Goal: Information Seeking & Learning: Learn about a topic

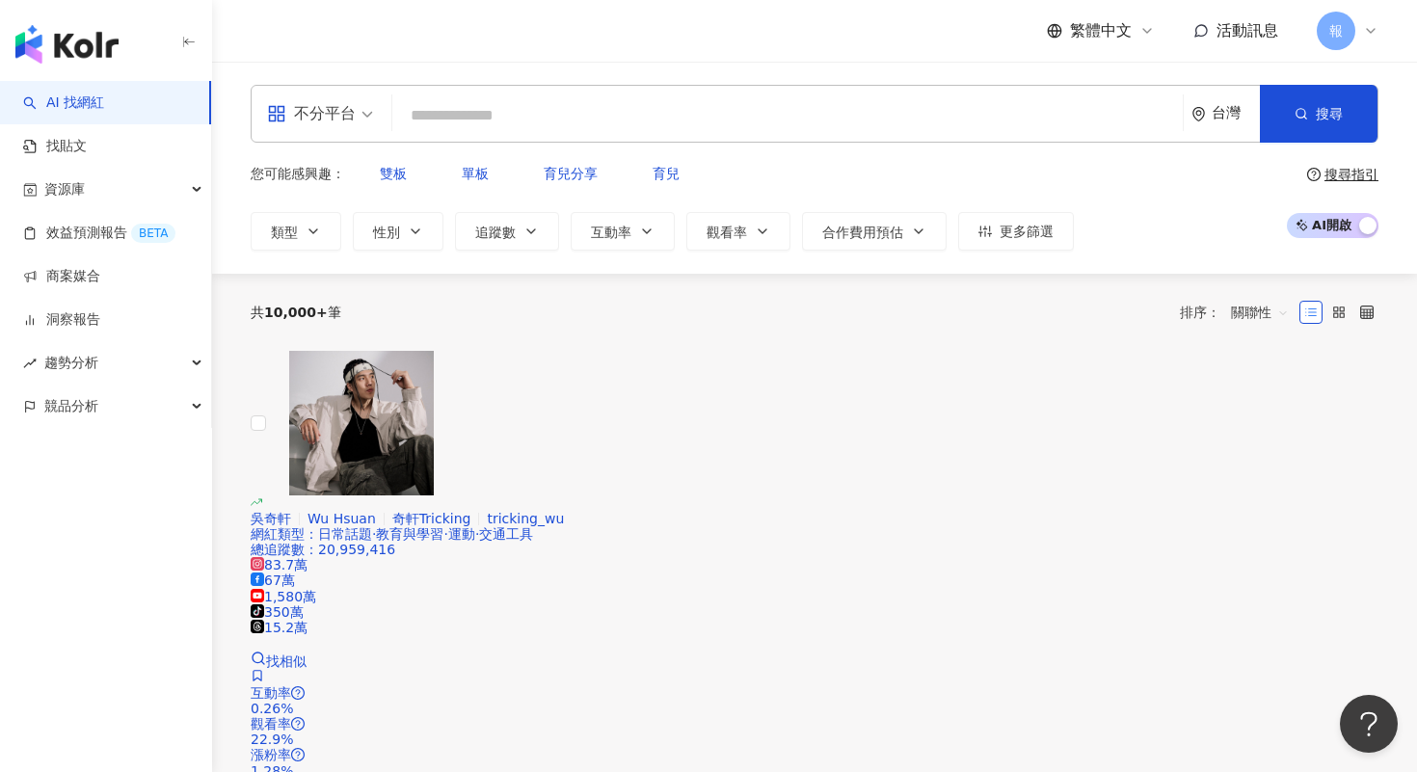
click at [279, 113] on icon "appstore" at bounding box center [276, 113] width 15 height 15
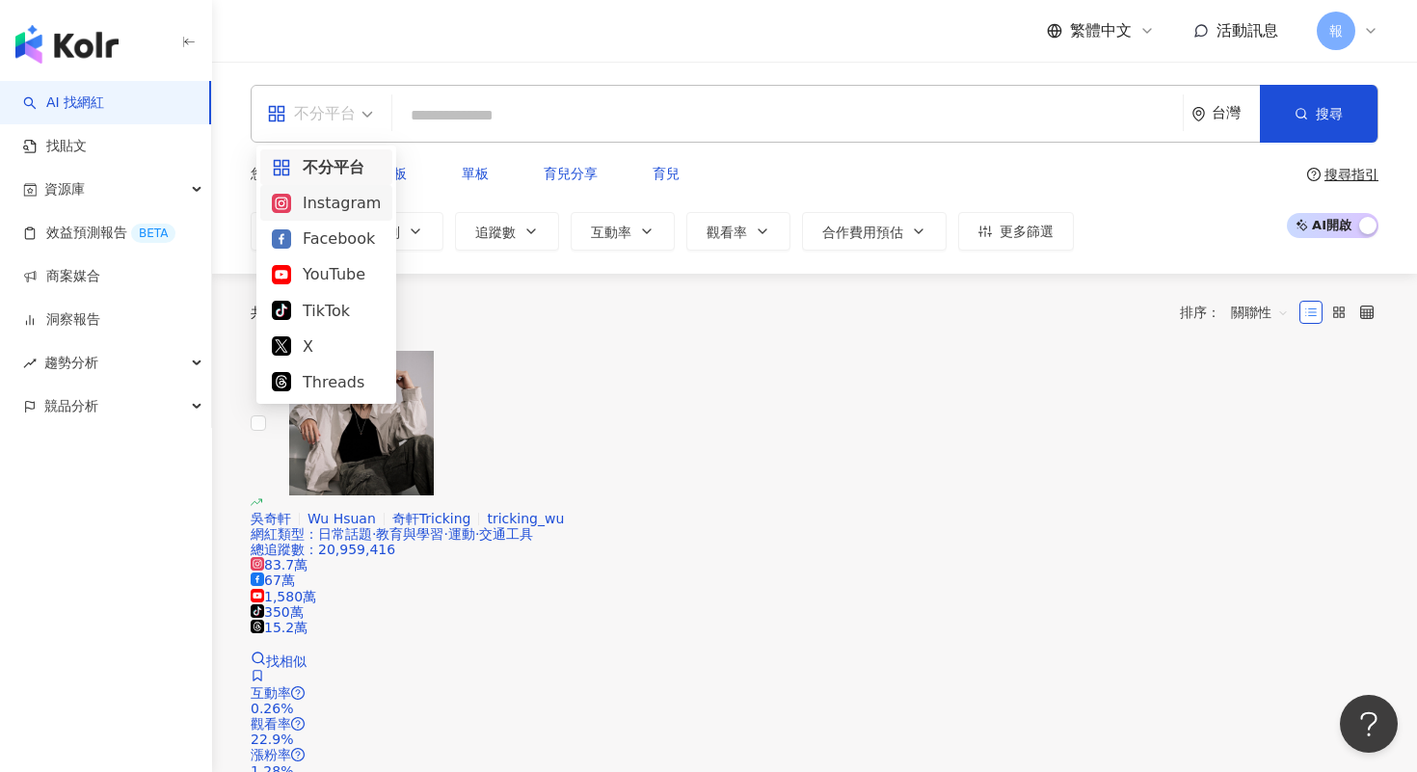
click at [367, 211] on div "Instagram" at bounding box center [326, 203] width 109 height 24
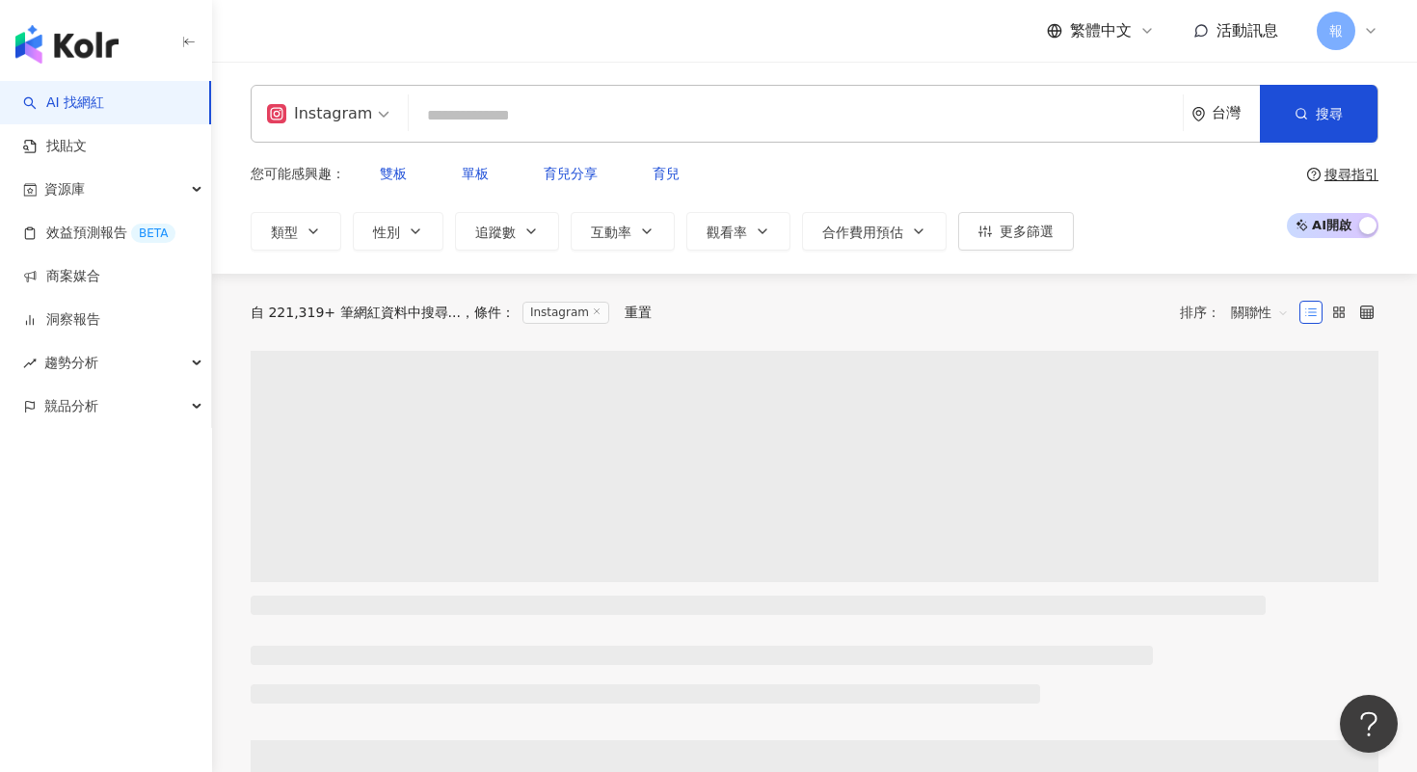
click at [474, 127] on input "search" at bounding box center [795, 115] width 758 height 37
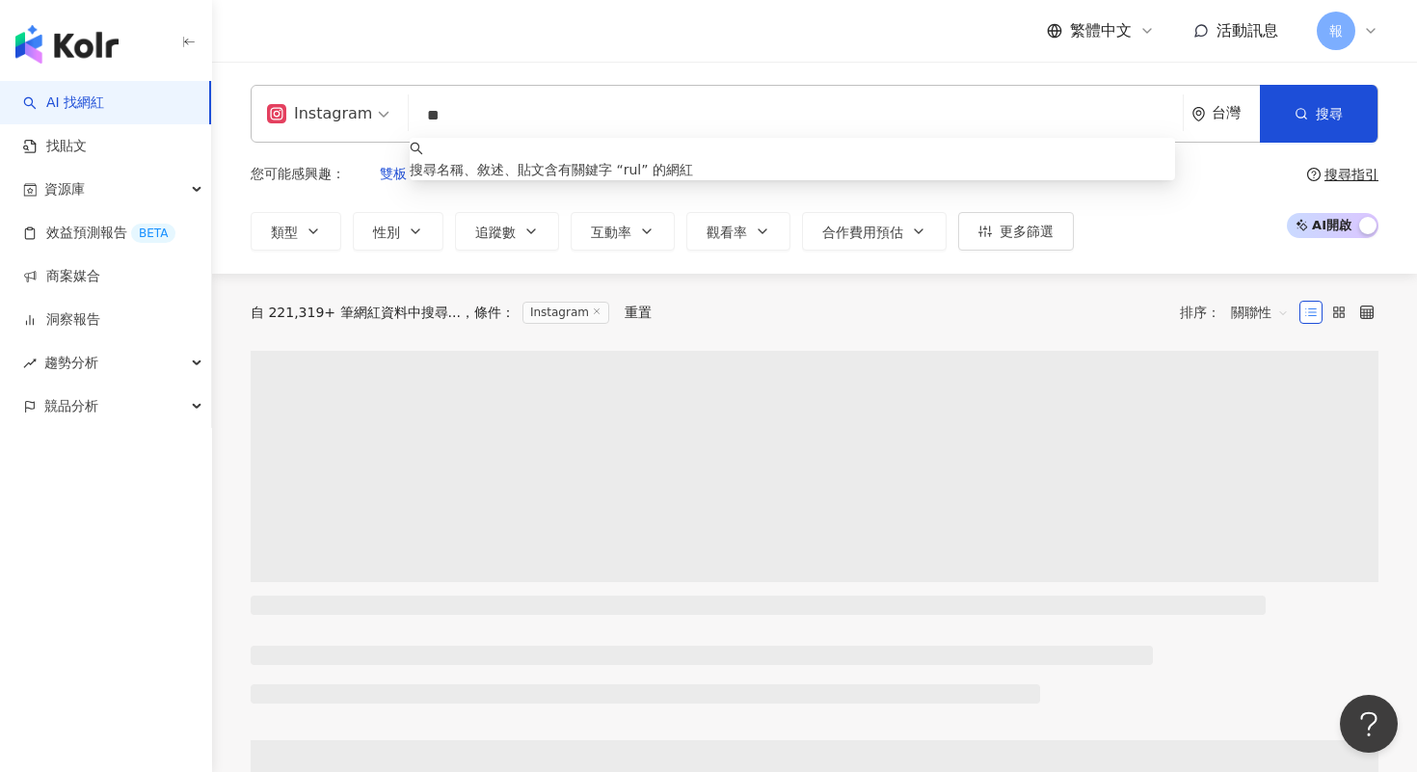
type input "*"
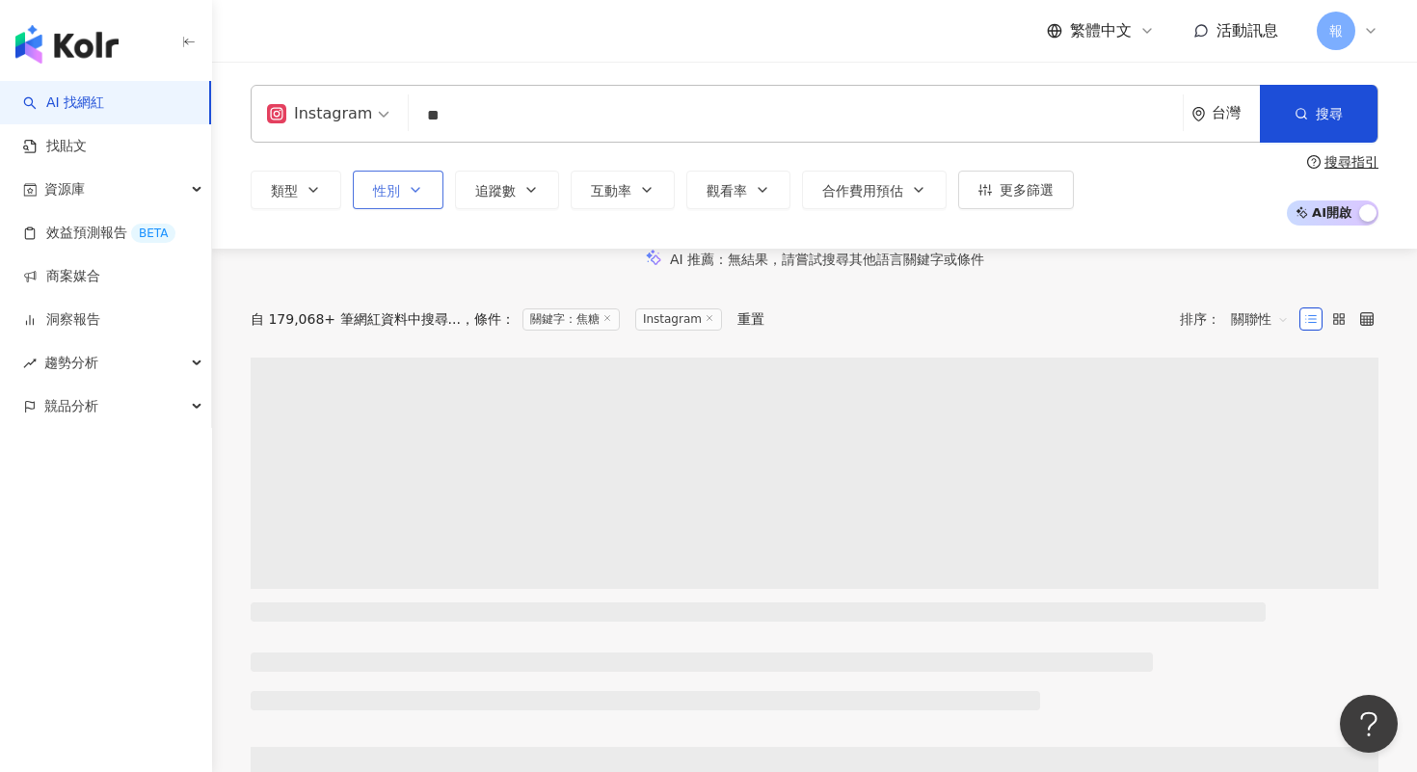
type input "**"
click at [391, 204] on button "性別" at bounding box center [398, 190] width 91 height 39
click at [445, 263] on span "女" at bounding box center [459, 252] width 29 height 21
click at [502, 173] on button "追蹤數" at bounding box center [507, 190] width 104 height 39
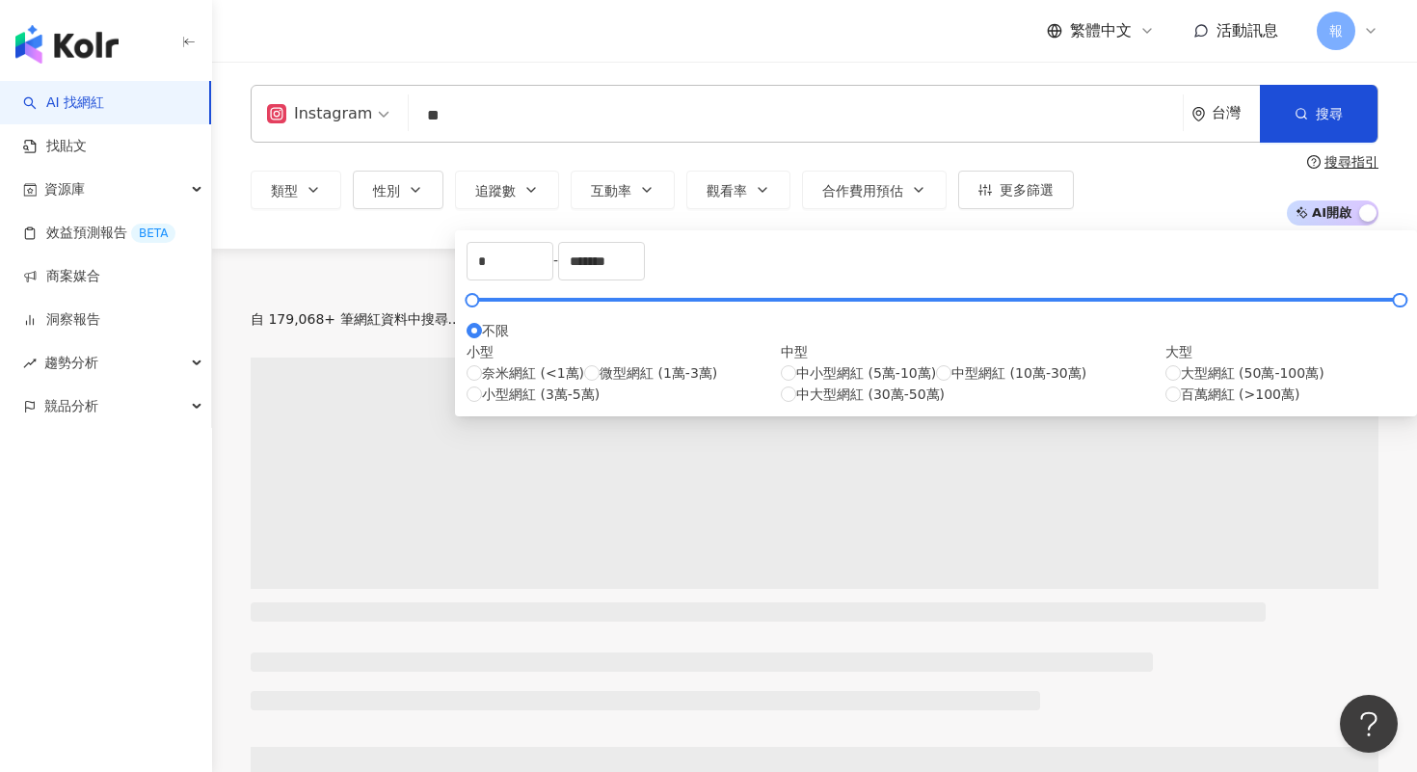
click at [553, 292] on div "* - ******* 不限 小型 奈米網紅 (<1萬) 微型網紅 (1萬-3萬) 小型網紅 (3萬-5萬) 中型 中小型網紅 (5萬-10萬) 中型網紅 (…" at bounding box center [935, 323] width 939 height 163
click at [538, 276] on input "*" at bounding box center [509, 261] width 85 height 37
type input "*"
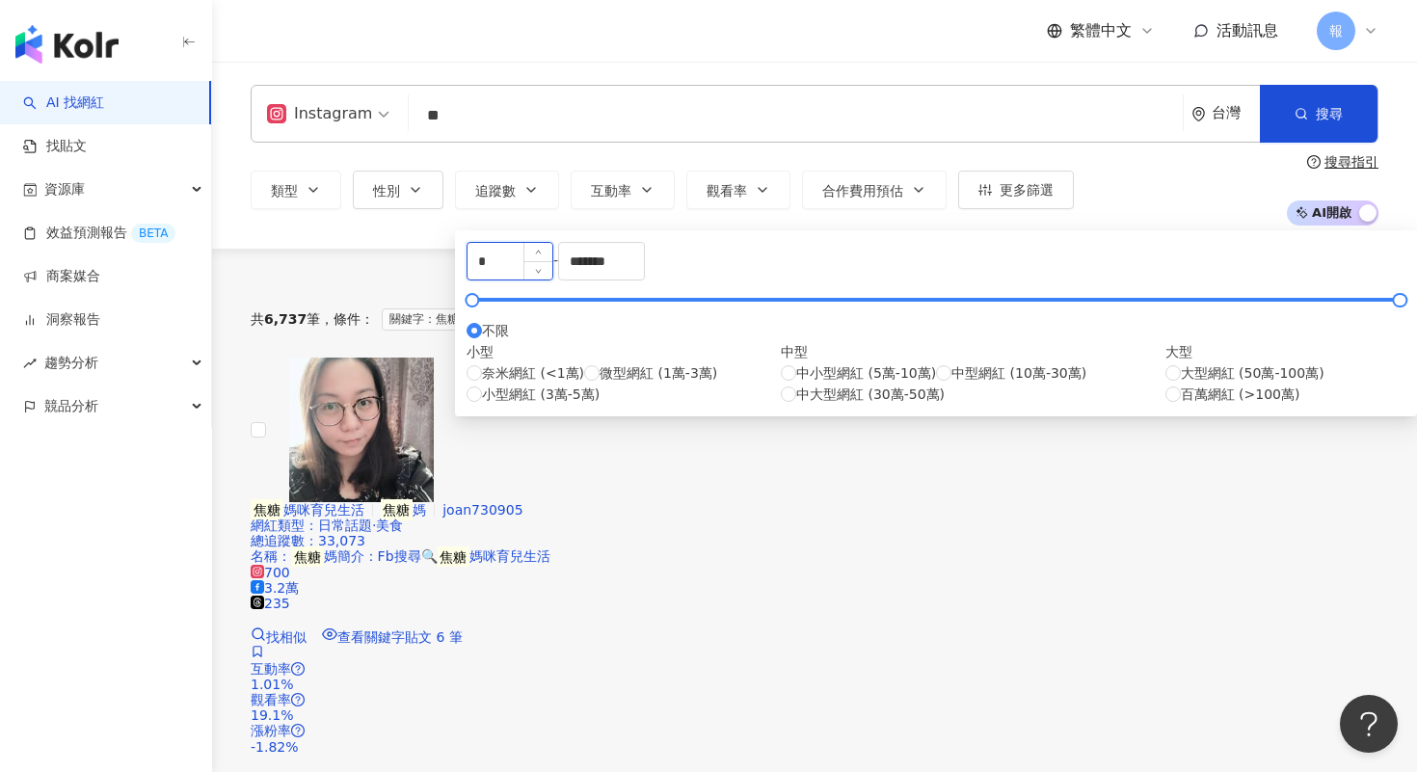
type input "*"
type input "******"
click at [372, 242] on div "Instagram ** 台灣 搜尋 loading 搜尋名稱、敘述、貼文含有關鍵字 “ 焦糖 ” 的網紅 類型 性別 追蹤數 互動率 觀看率 合作費用預估 …" at bounding box center [814, 155] width 1205 height 187
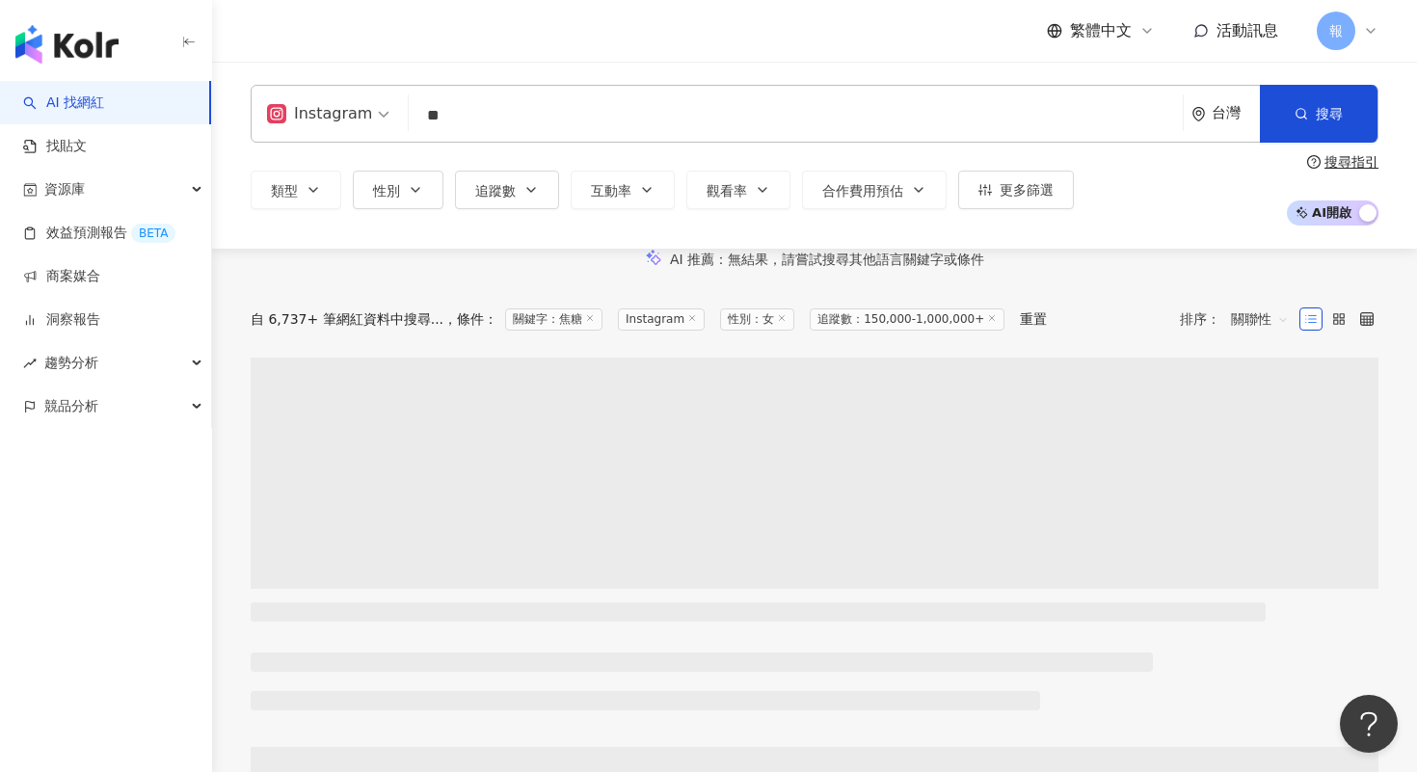
click at [473, 104] on input "**" at bounding box center [795, 115] width 758 height 37
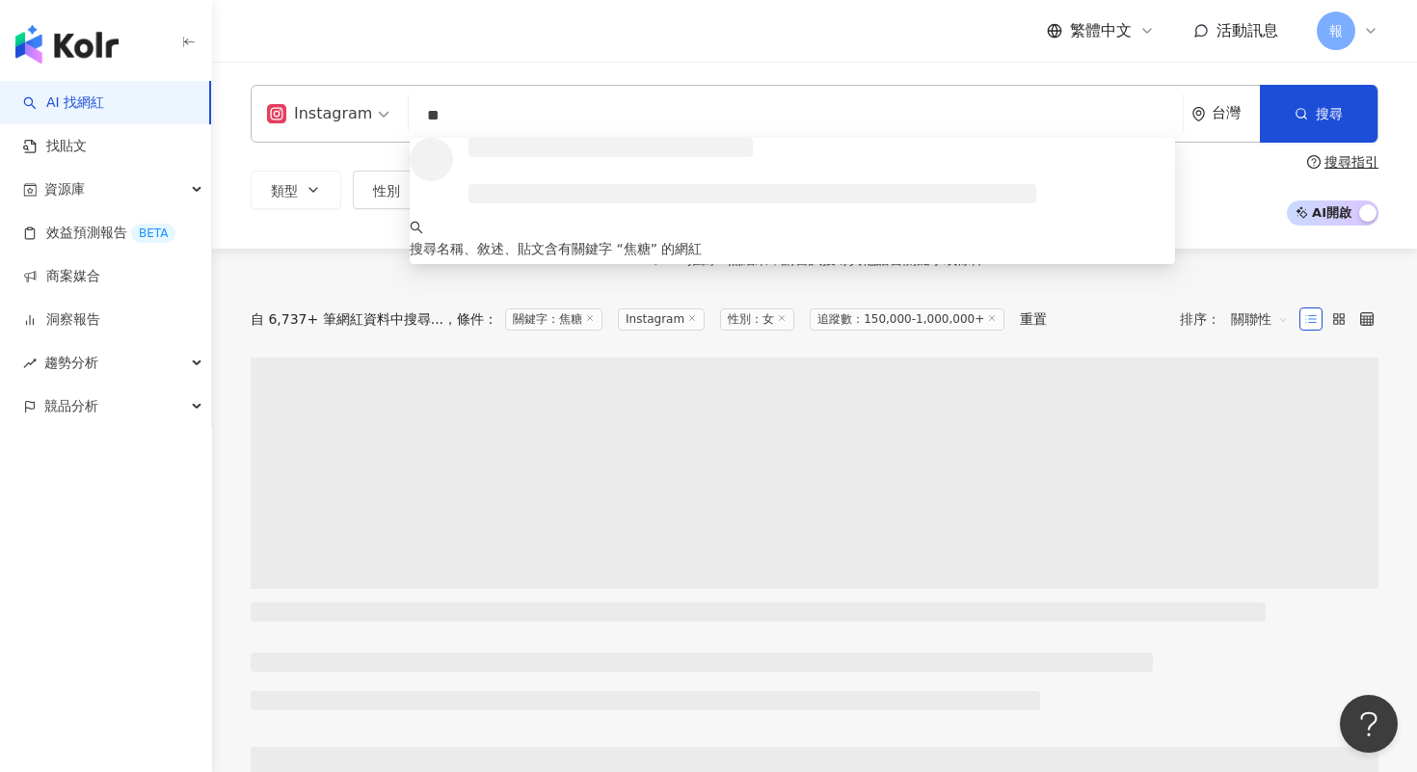
click at [459, 119] on input "**" at bounding box center [795, 115] width 758 height 37
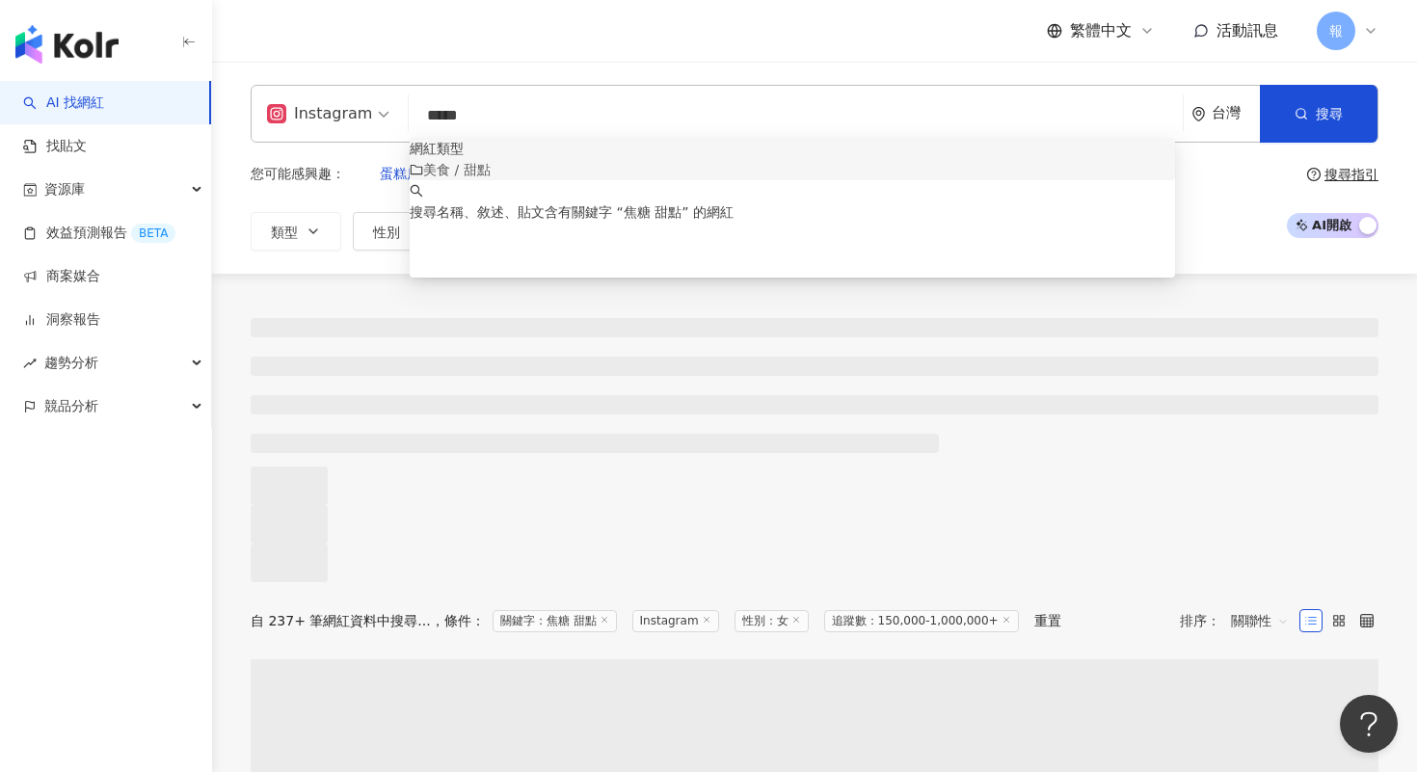
type input "*****"
click at [338, 249] on div "Instagram ***** 台灣 搜尋 customizedTag keyword 網紅類型 美食 / 甜點 搜尋名稱、敘述、貼文含有關鍵字 “ 焦糖 甜…" at bounding box center [814, 168] width 1205 height 212
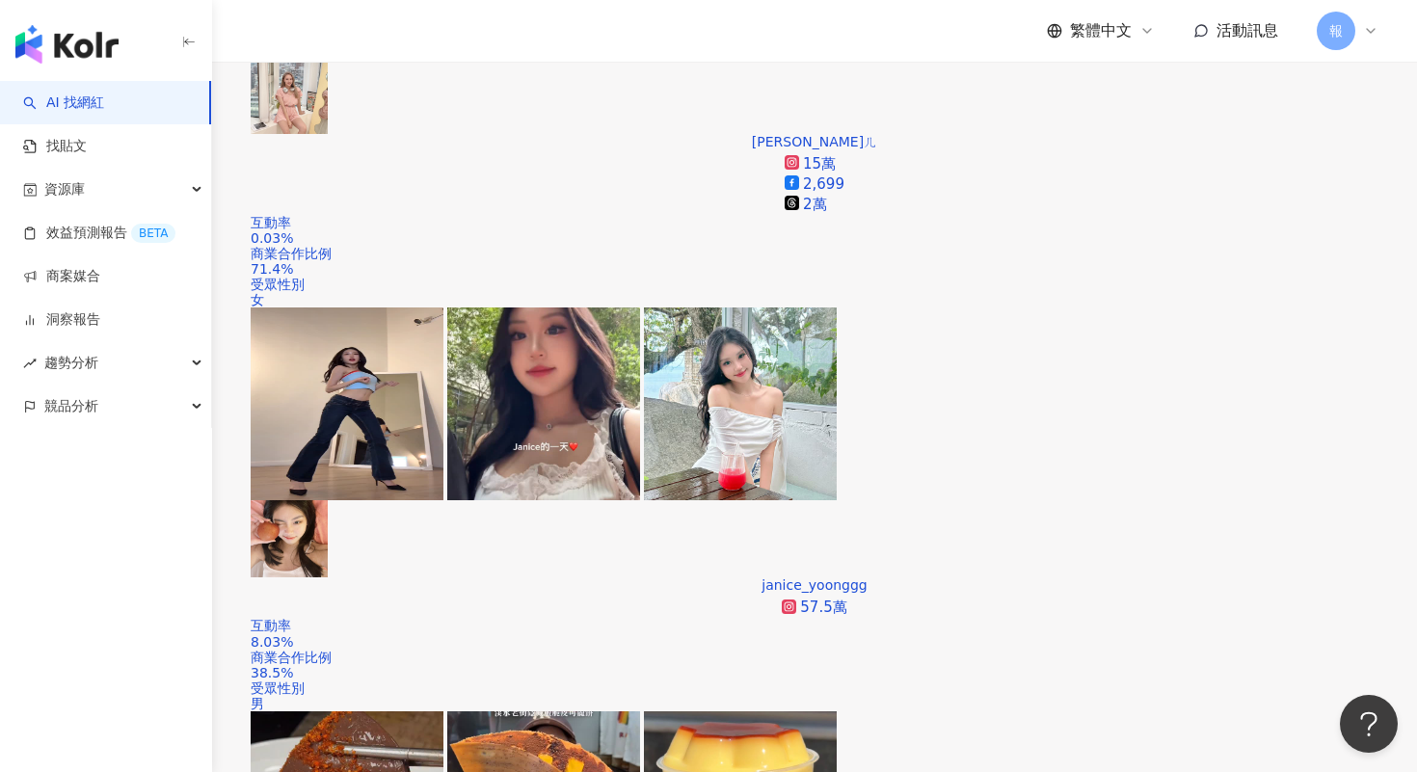
scroll to position [759, 0]
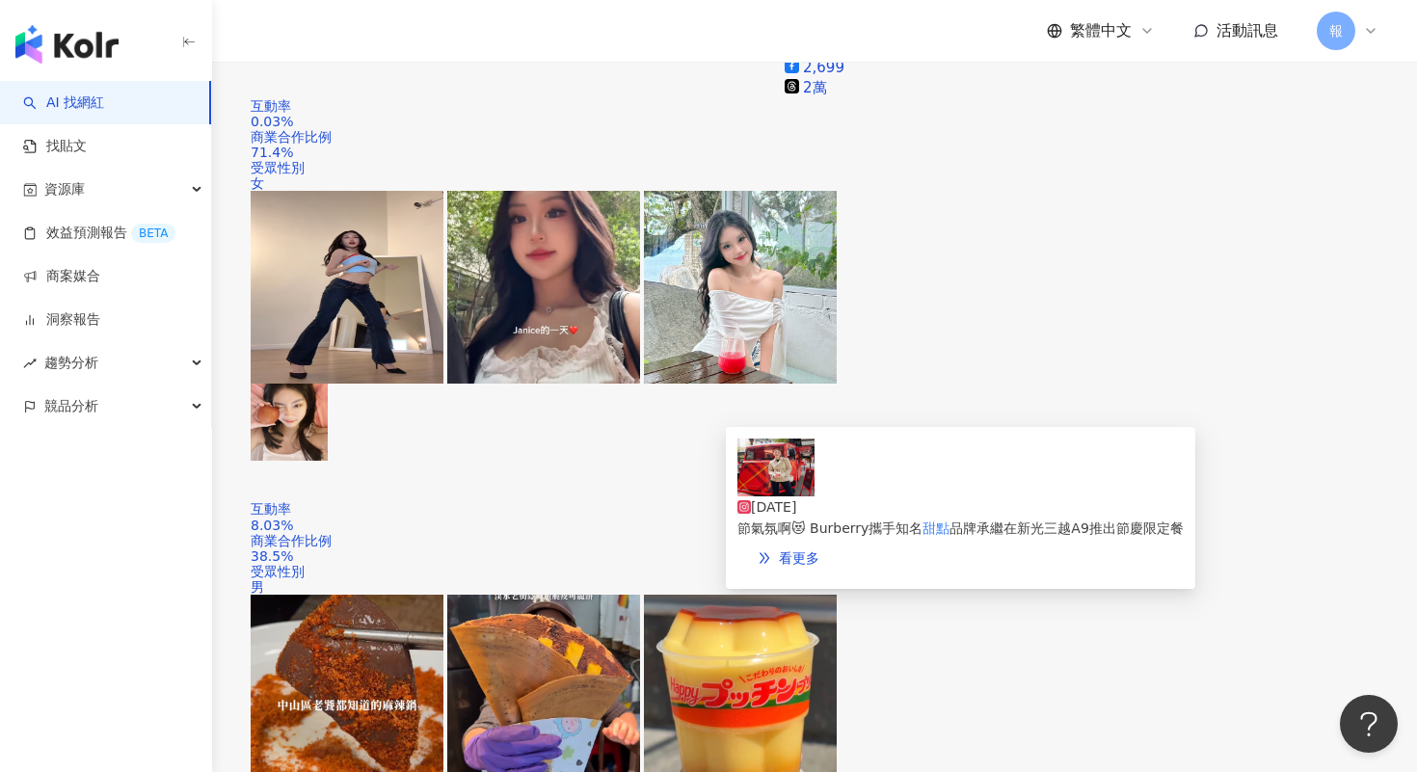
click at [766, 494] on img at bounding box center [775, 468] width 77 height 58
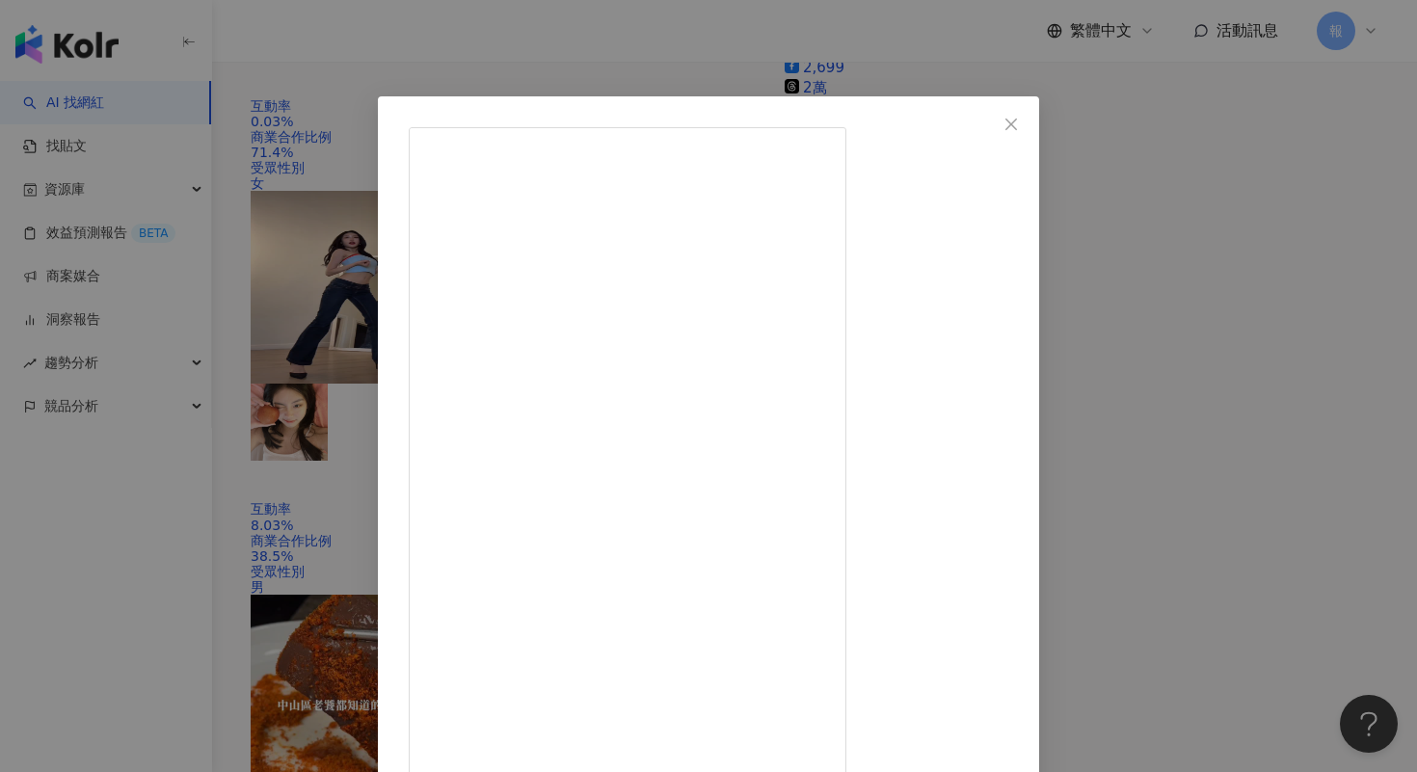
scroll to position [88, 0]
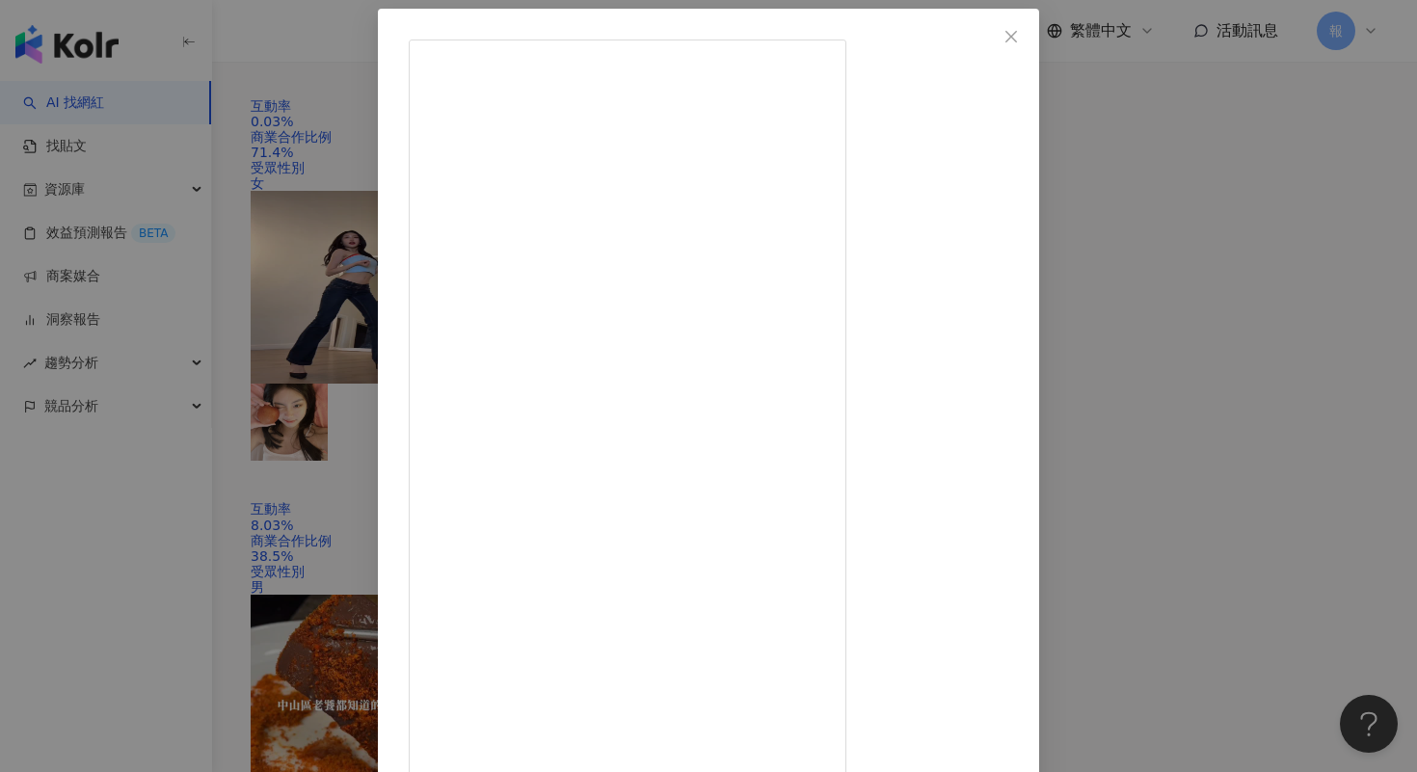
click at [1296, 393] on div "許路兒 [DATE] 紅色的餐車是不是很有過節氣氛啊😻 Burberry攜手知名甜點品牌承繼在新光三越A9推出節慶限定餐車活動 用溫暖的紅色和Burberry…" at bounding box center [708, 386] width 1417 height 772
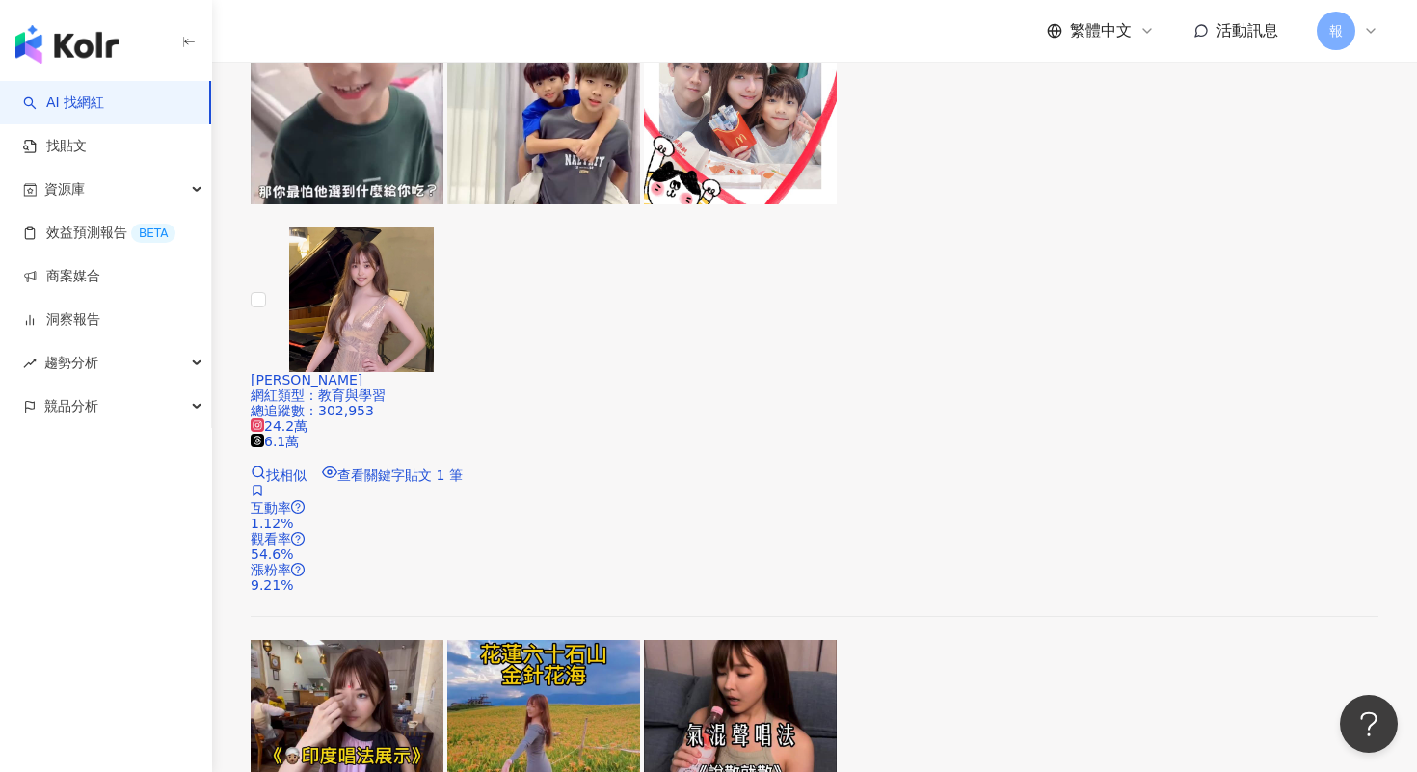
scroll to position [3856, 0]
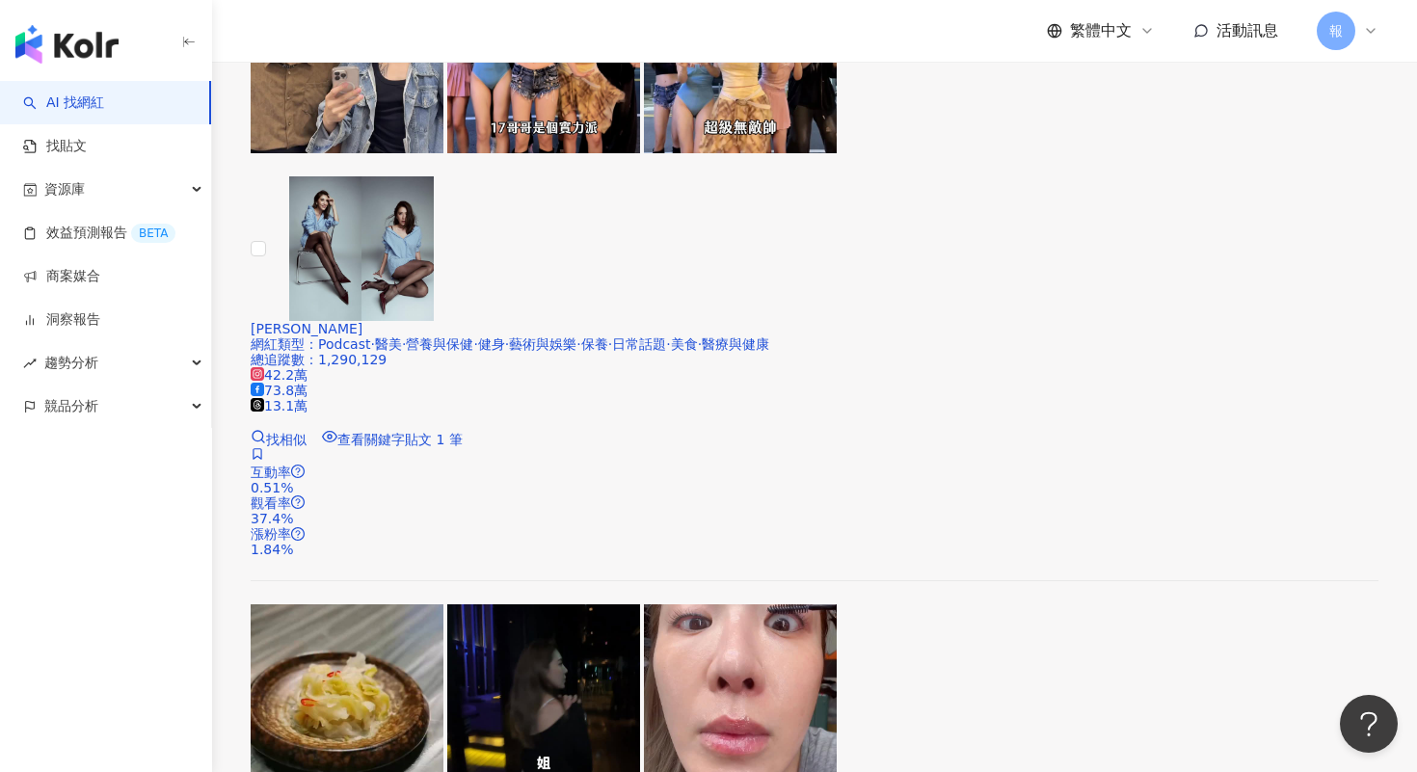
scroll to position [3921, 0]
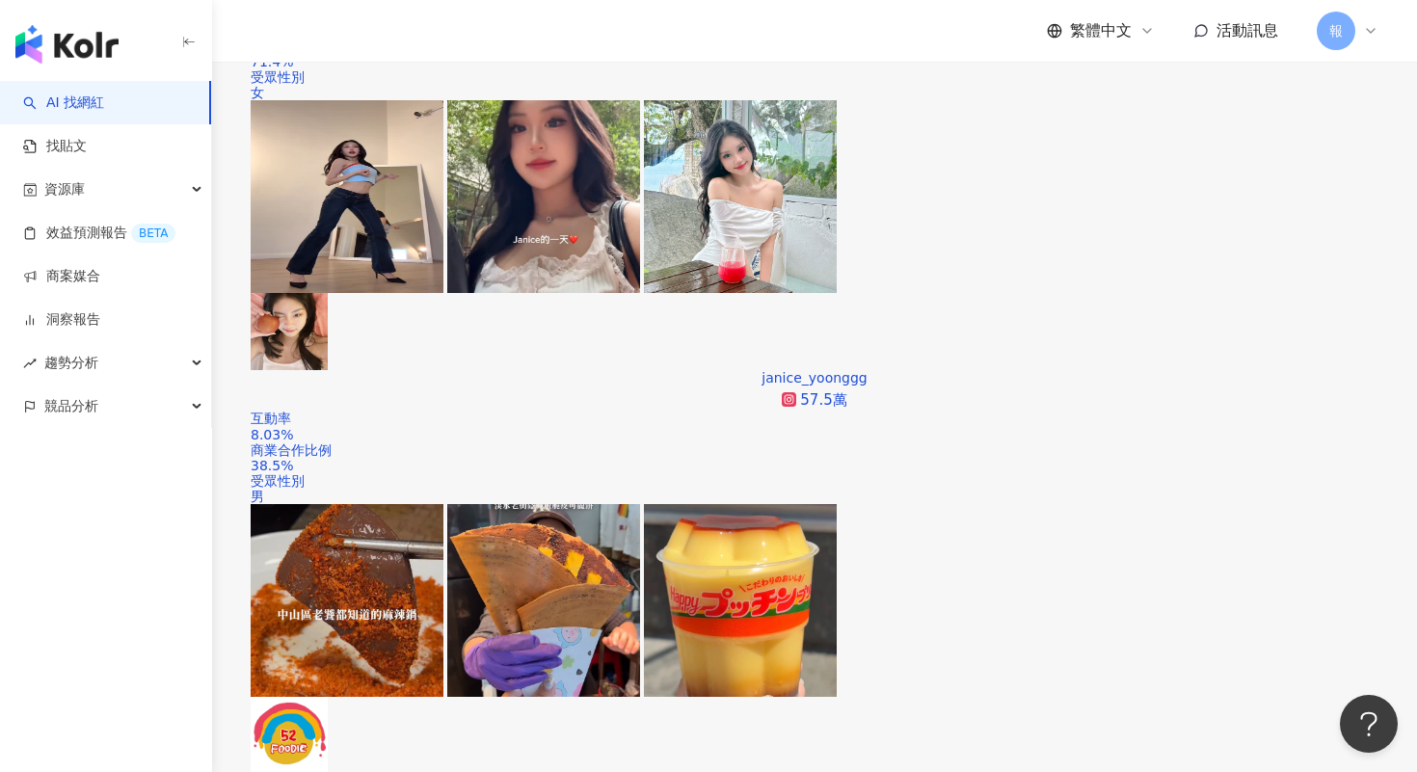
scroll to position [1053, 0]
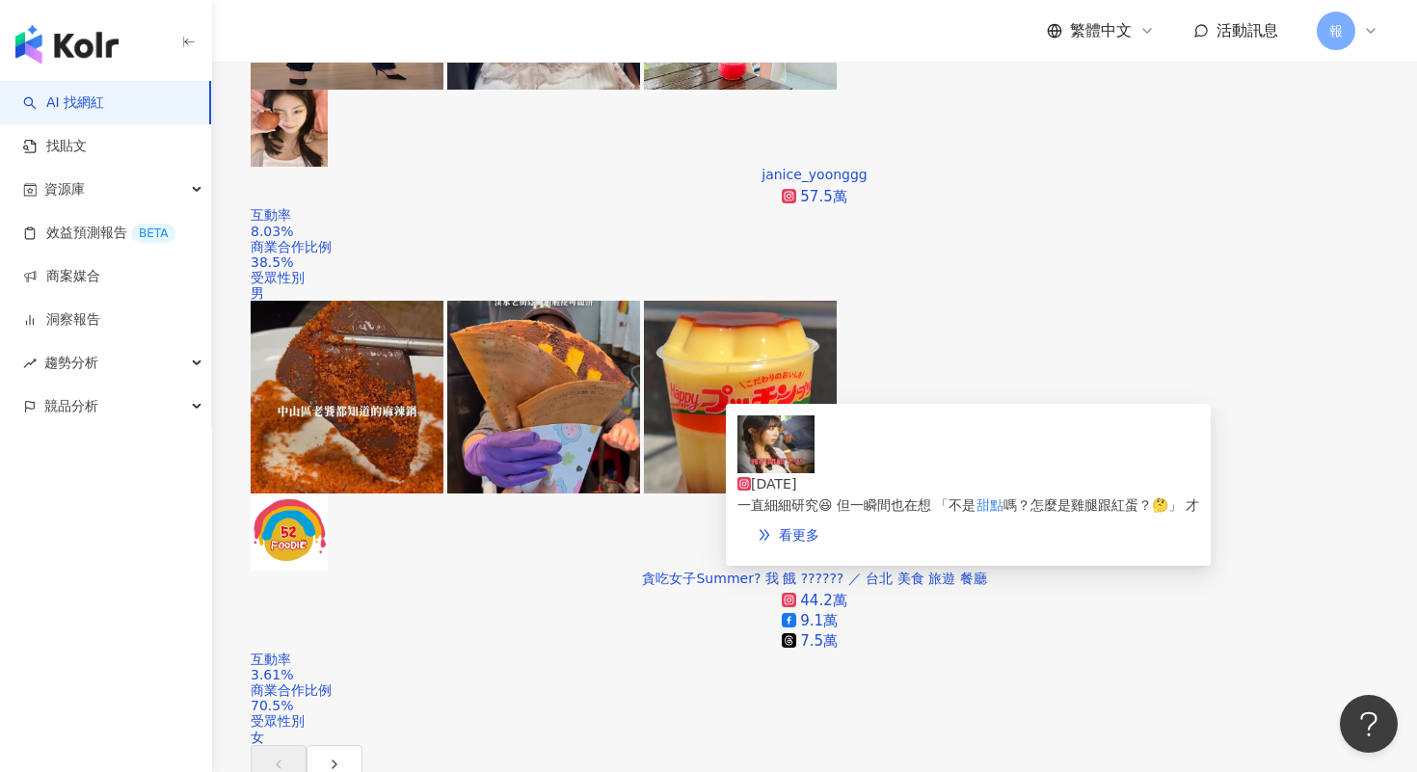
click at [763, 463] on img at bounding box center [775, 444] width 77 height 58
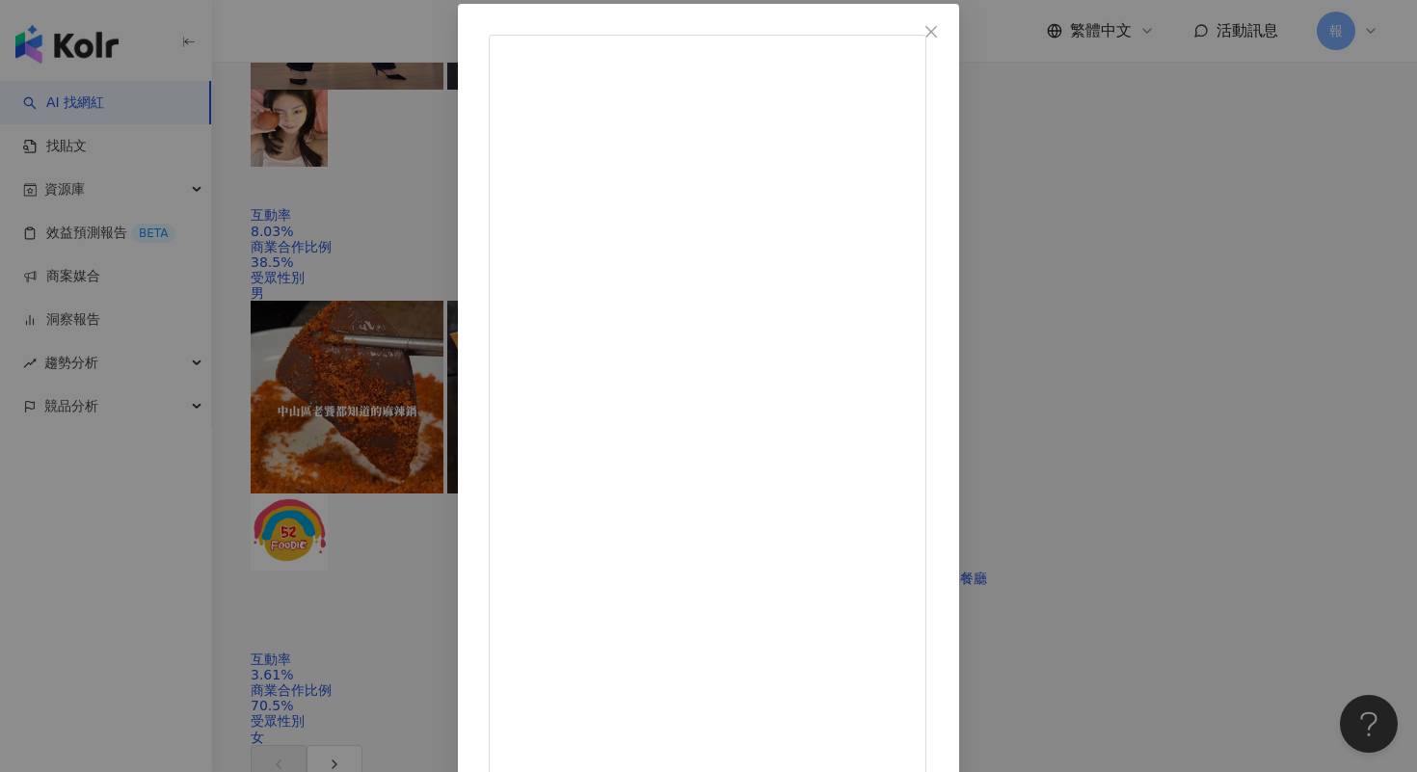
scroll to position [693, 0]
click at [1268, 170] on div "洪詩 [DATE] 1,605 20 8.2萬 查看原始貼文" at bounding box center [708, 386] width 1417 height 772
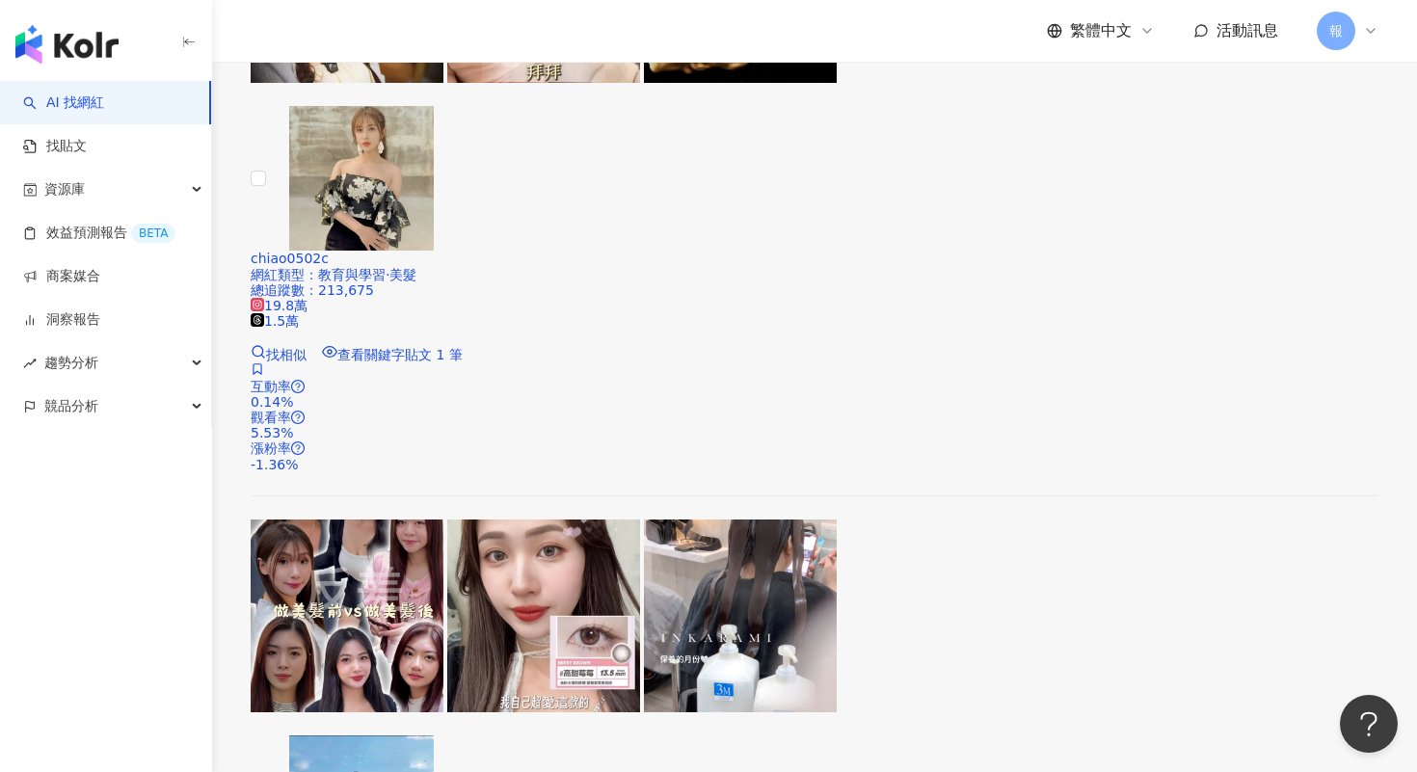
scroll to position [4029, 0]
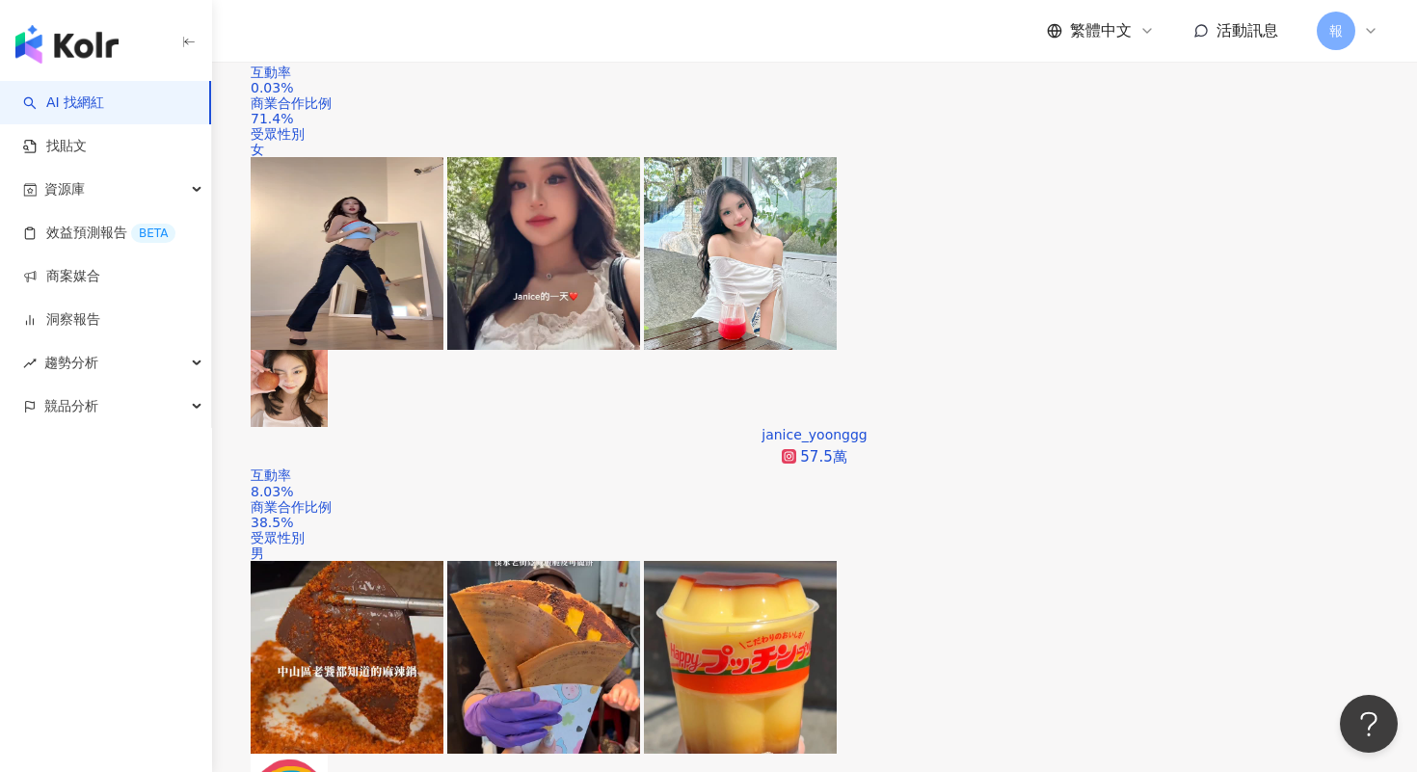
scroll to position [933, 0]
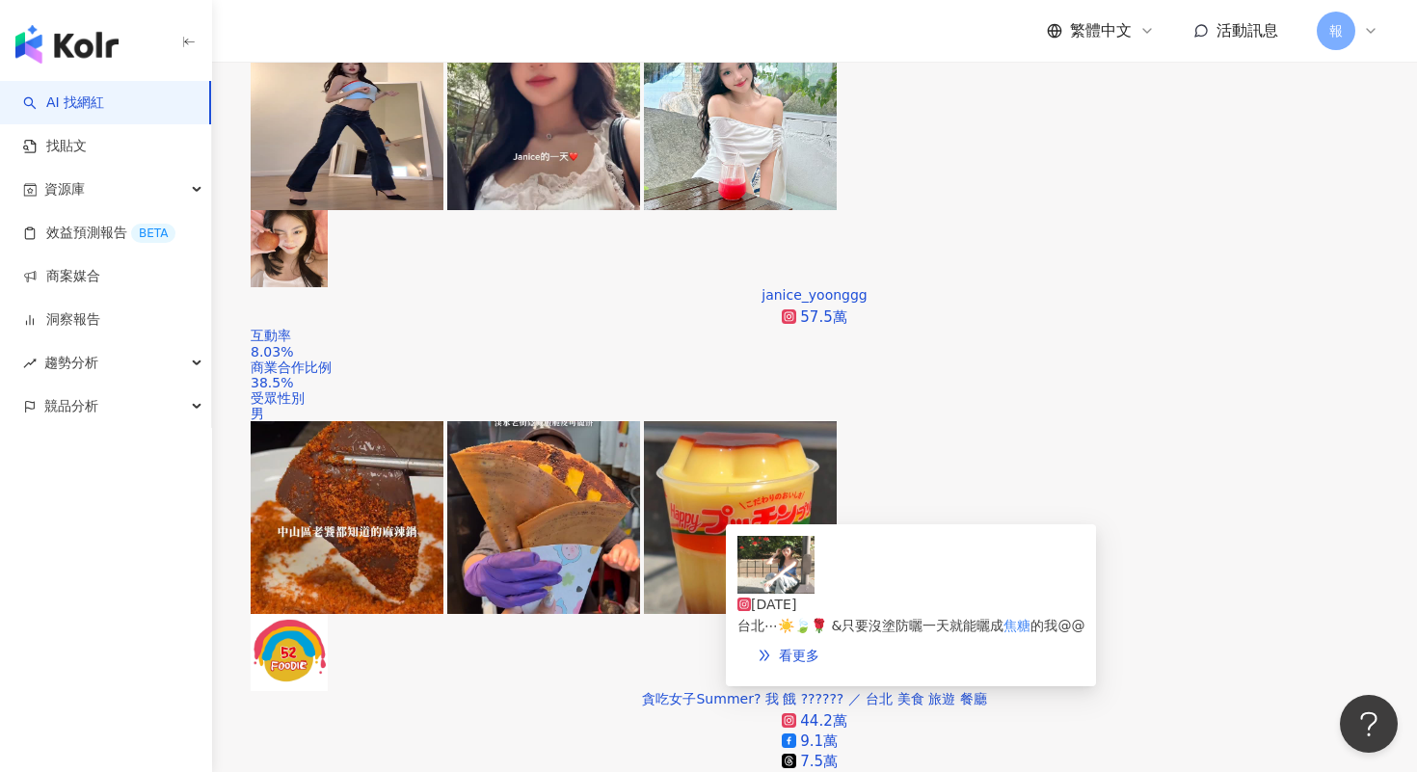
click at [778, 576] on img at bounding box center [775, 565] width 77 height 58
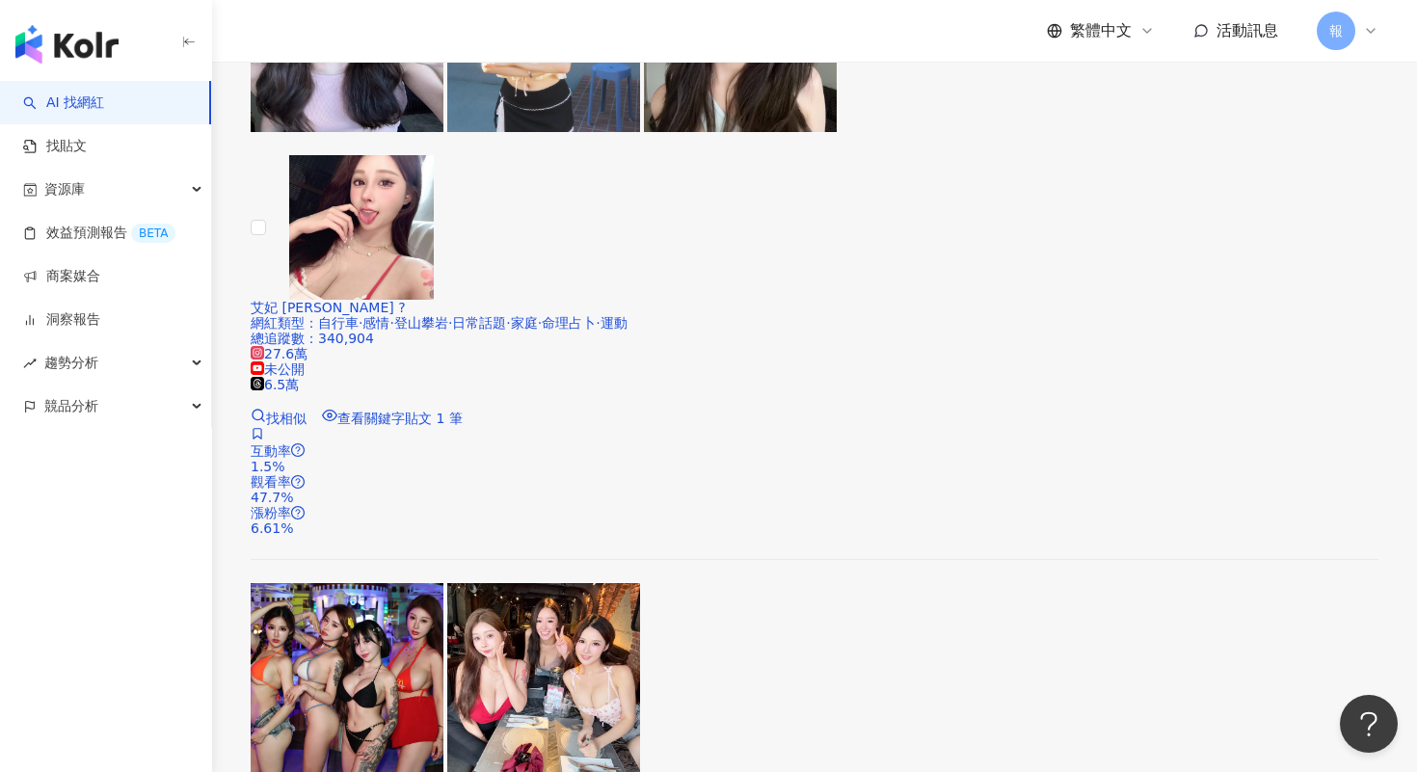
scroll to position [3801, 0]
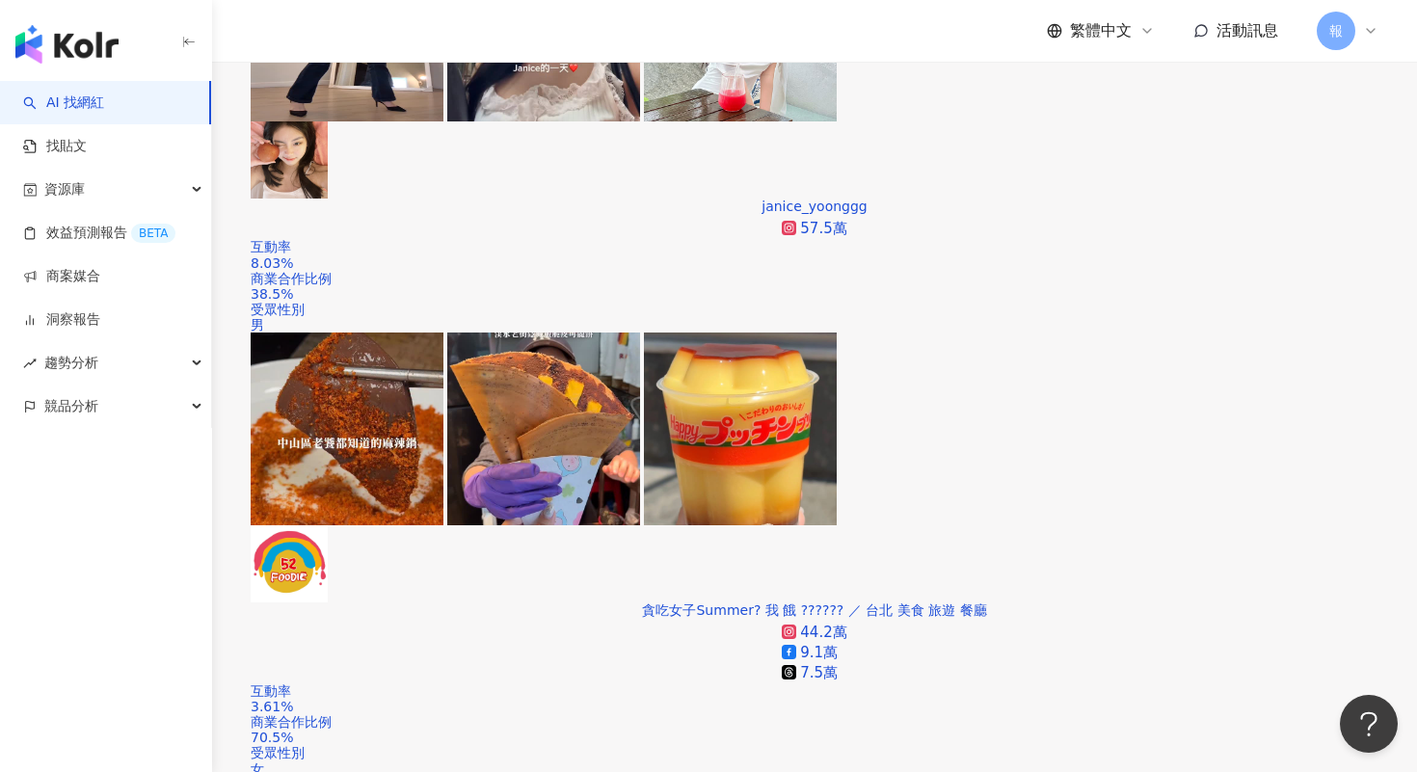
scroll to position [1079, 0]
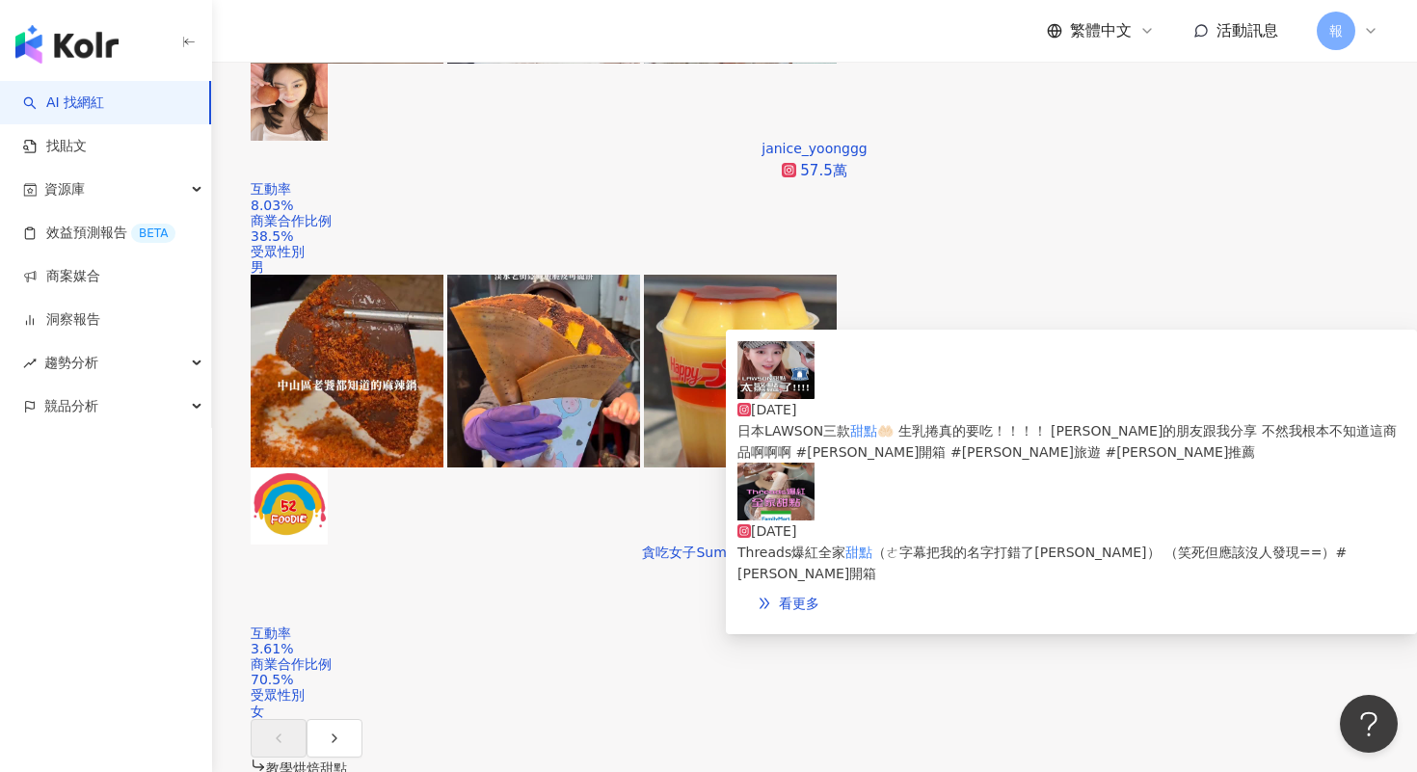
click at [765, 399] on img at bounding box center [775, 370] width 77 height 58
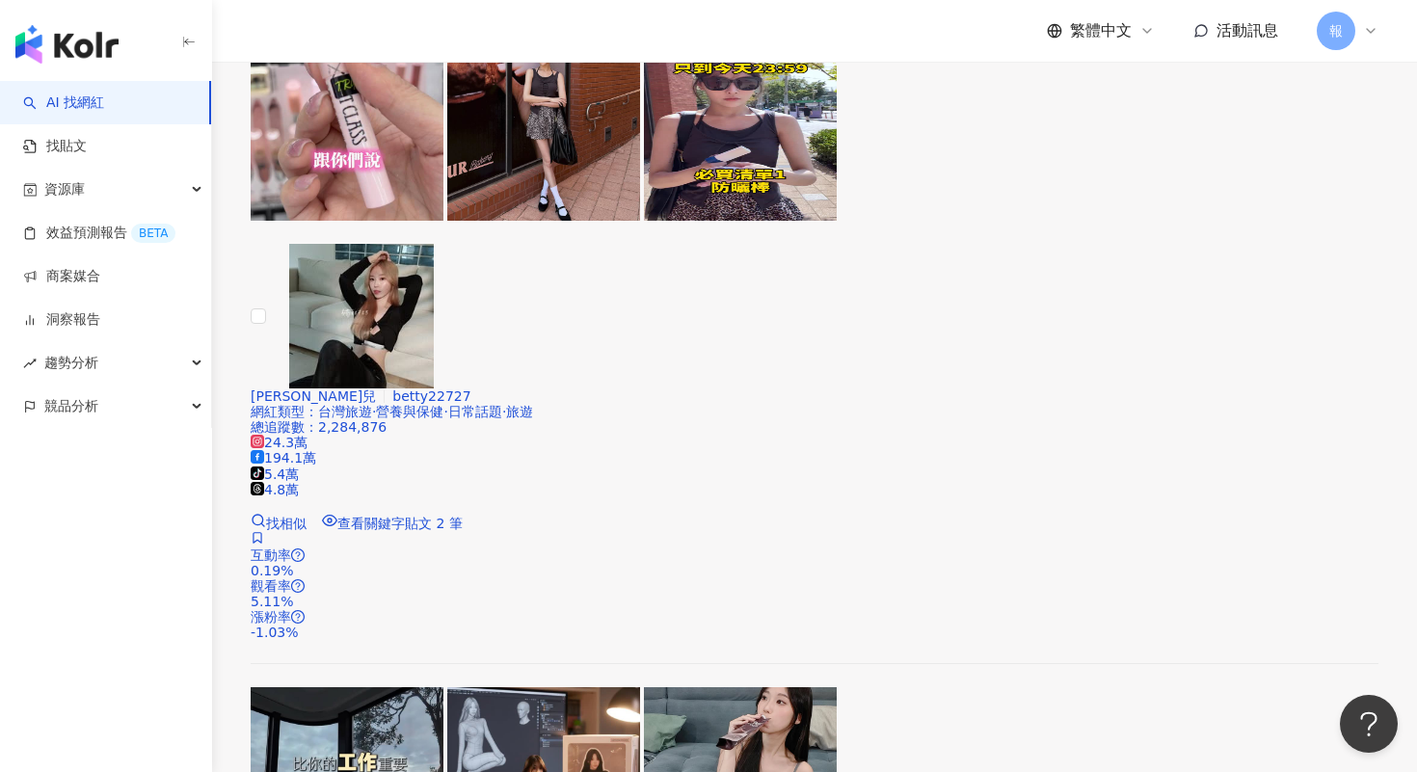
scroll to position [3873, 0]
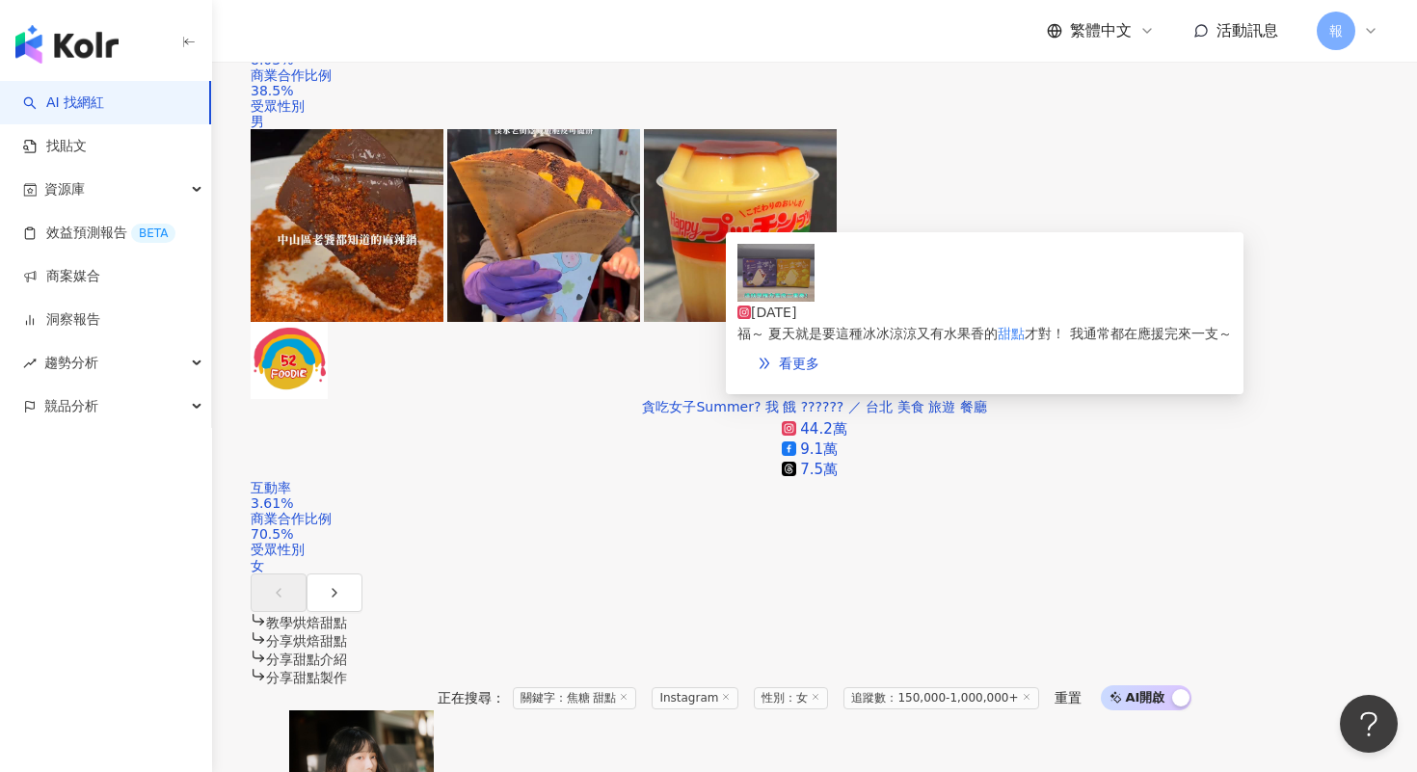
scroll to position [1274, 0]
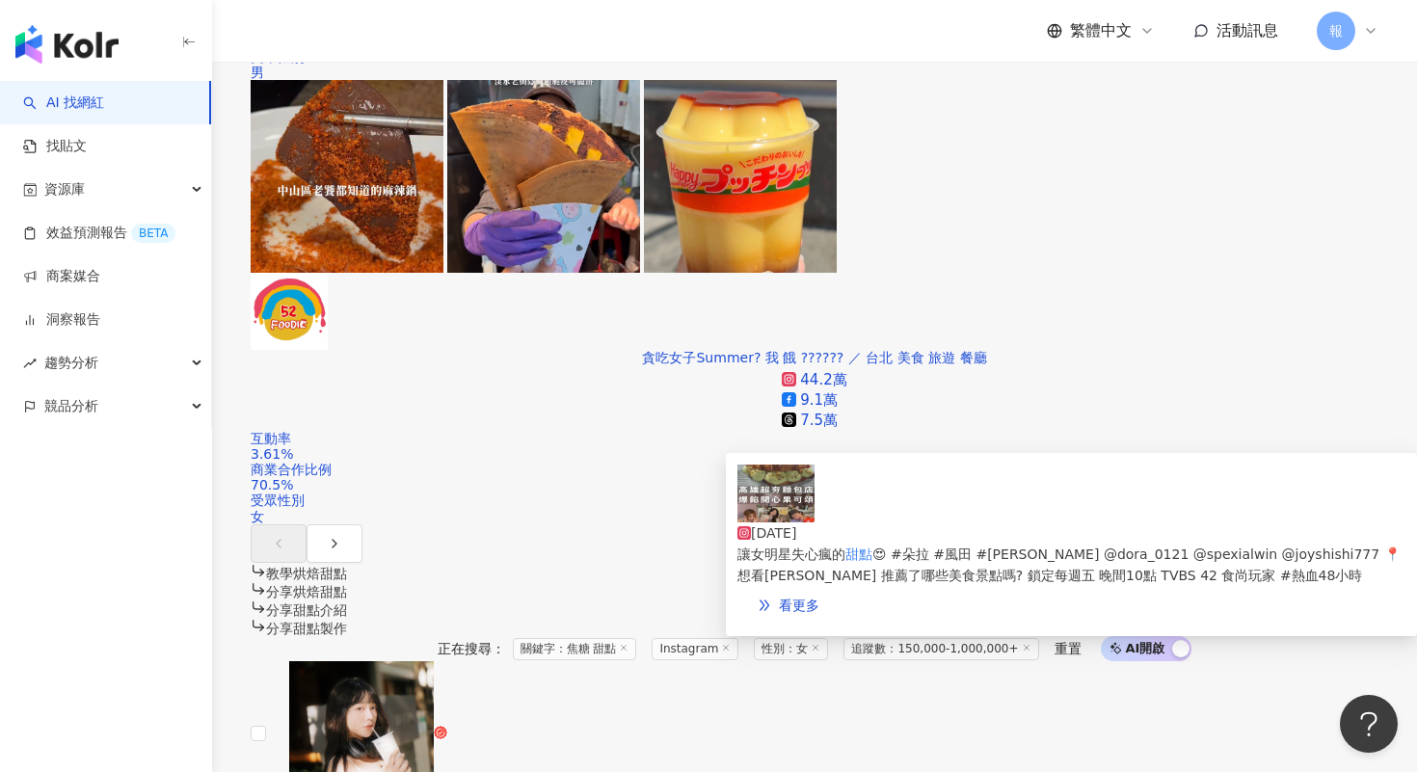
click at [771, 515] on img at bounding box center [775, 494] width 77 height 58
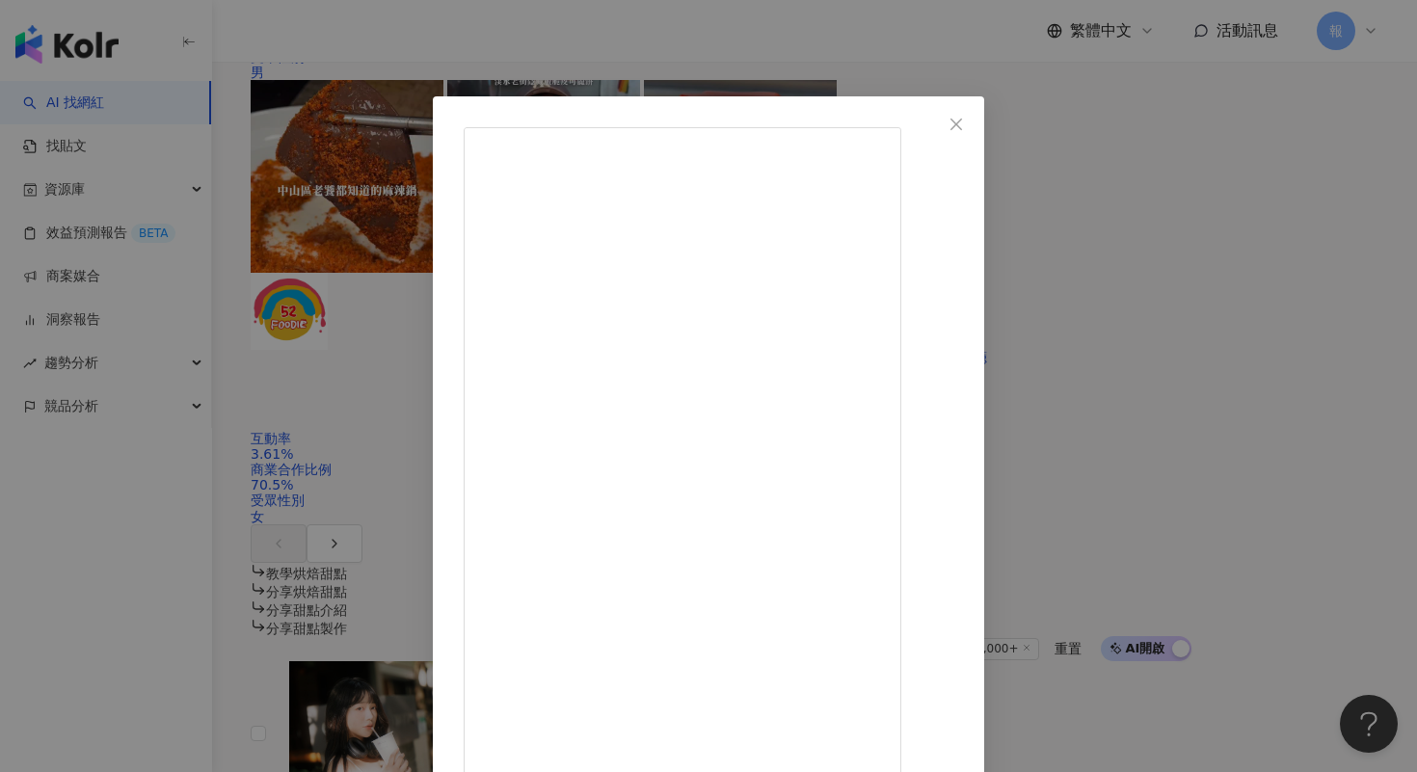
click at [1183, 467] on div "食尚玩家 [DATE] 讓女明星失心瘋的甜點 😍 #朵拉 #風田 #[PERSON_NAME] @dora_0121 @spexialwin @joyshis…" at bounding box center [708, 386] width 1417 height 772
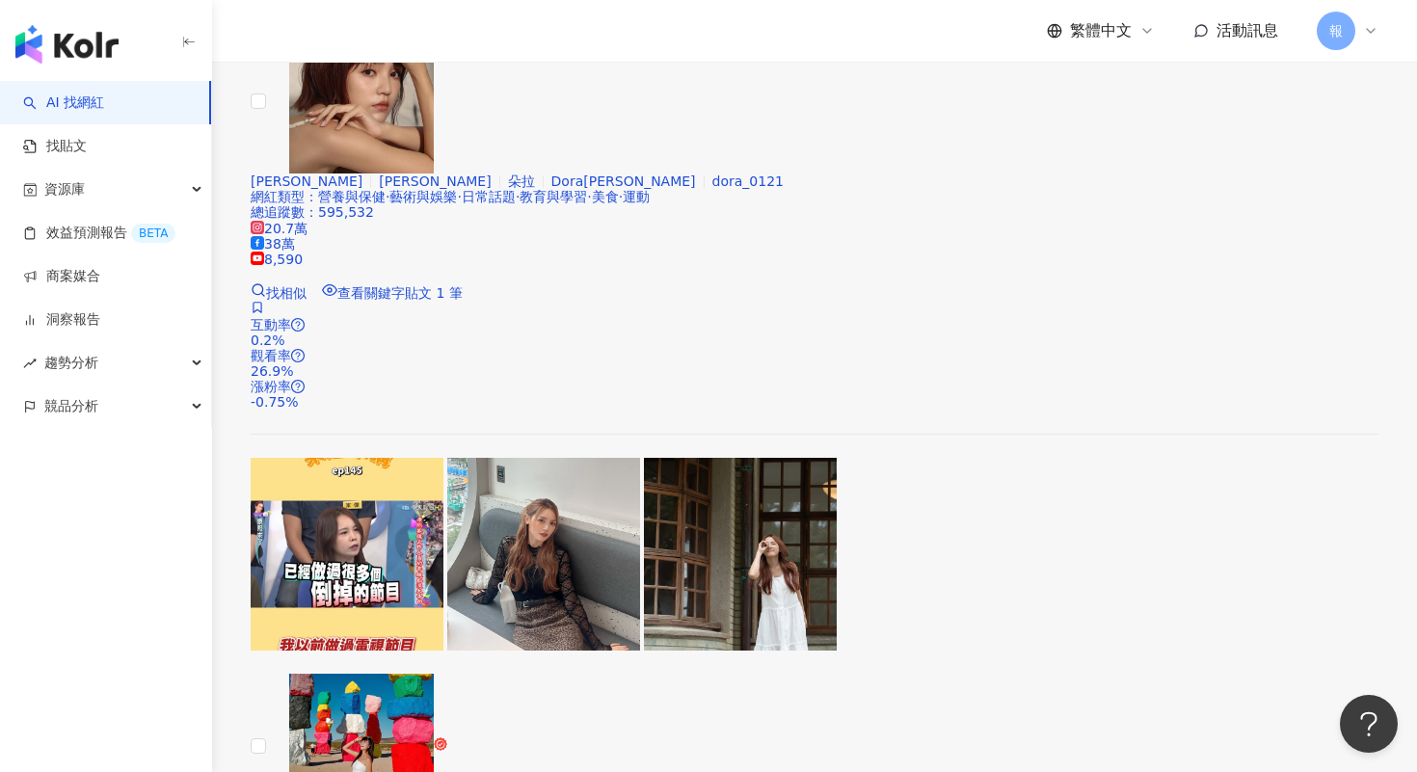
scroll to position [4037, 0]
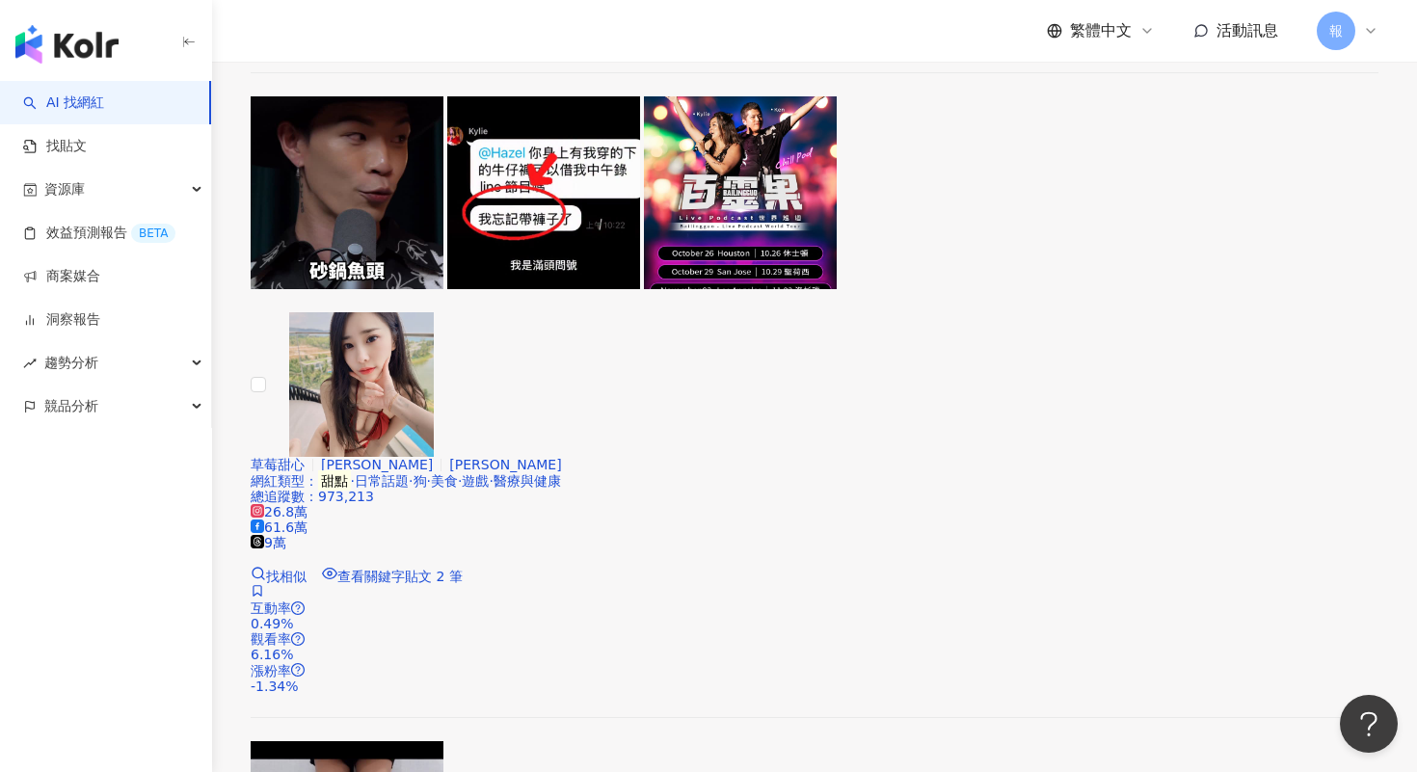
scroll to position [2283, 0]
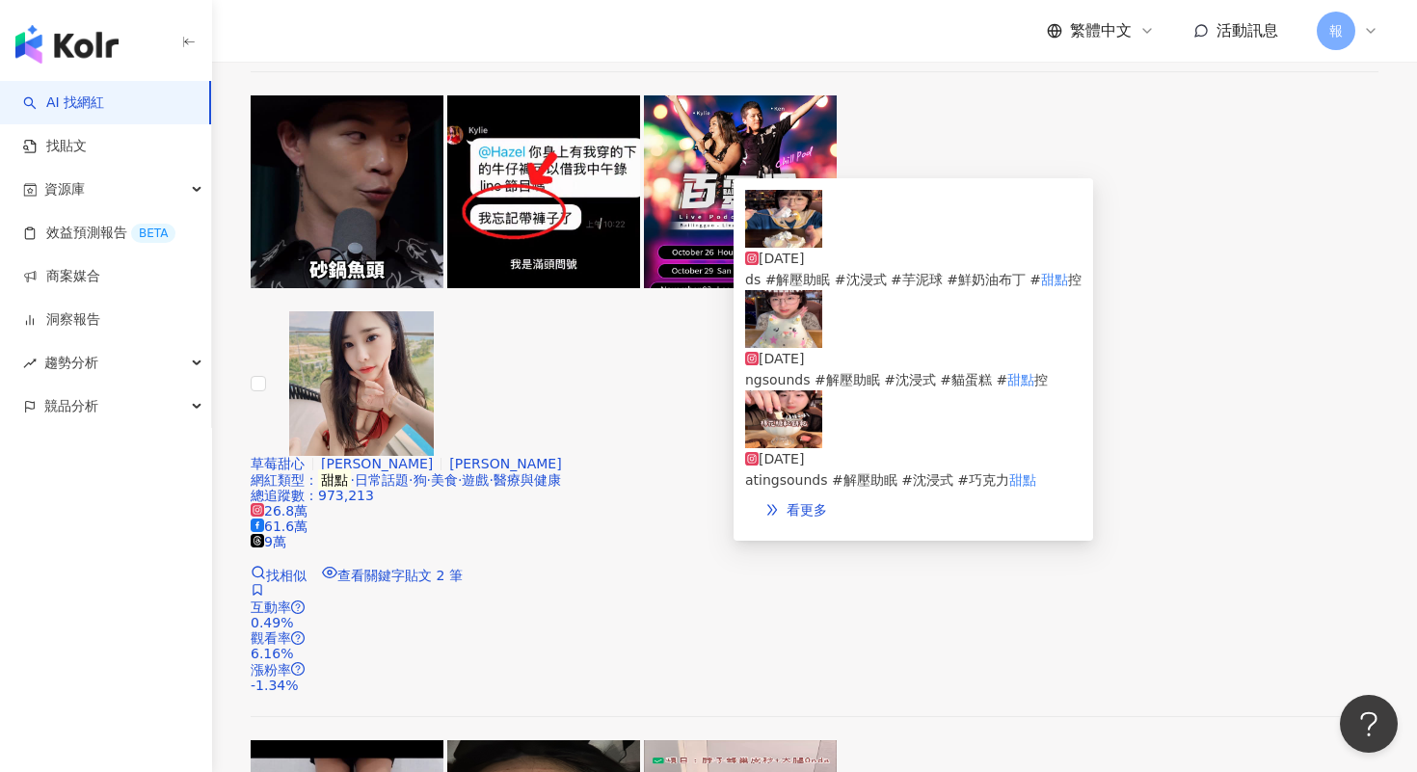
click at [766, 227] on img at bounding box center [783, 219] width 77 height 58
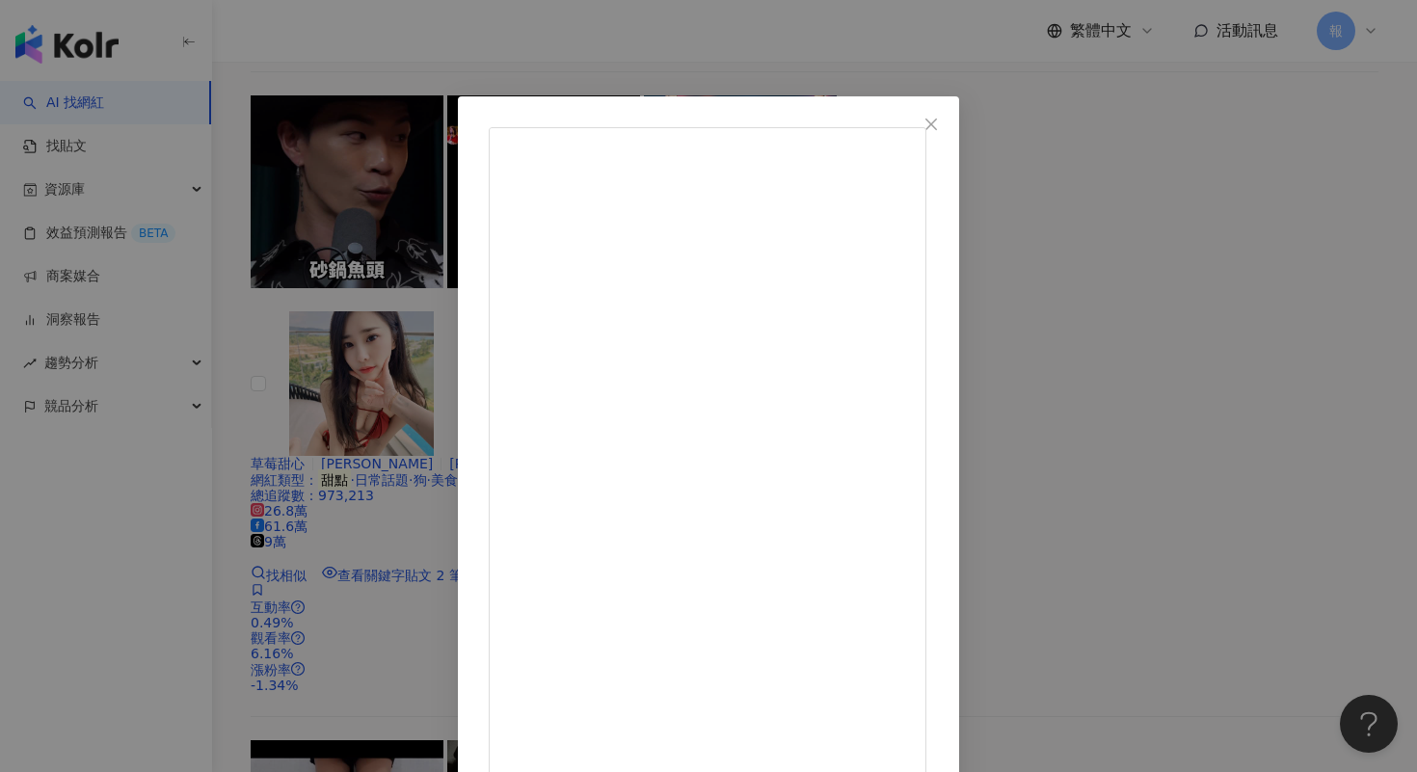
scroll to position [93, 0]
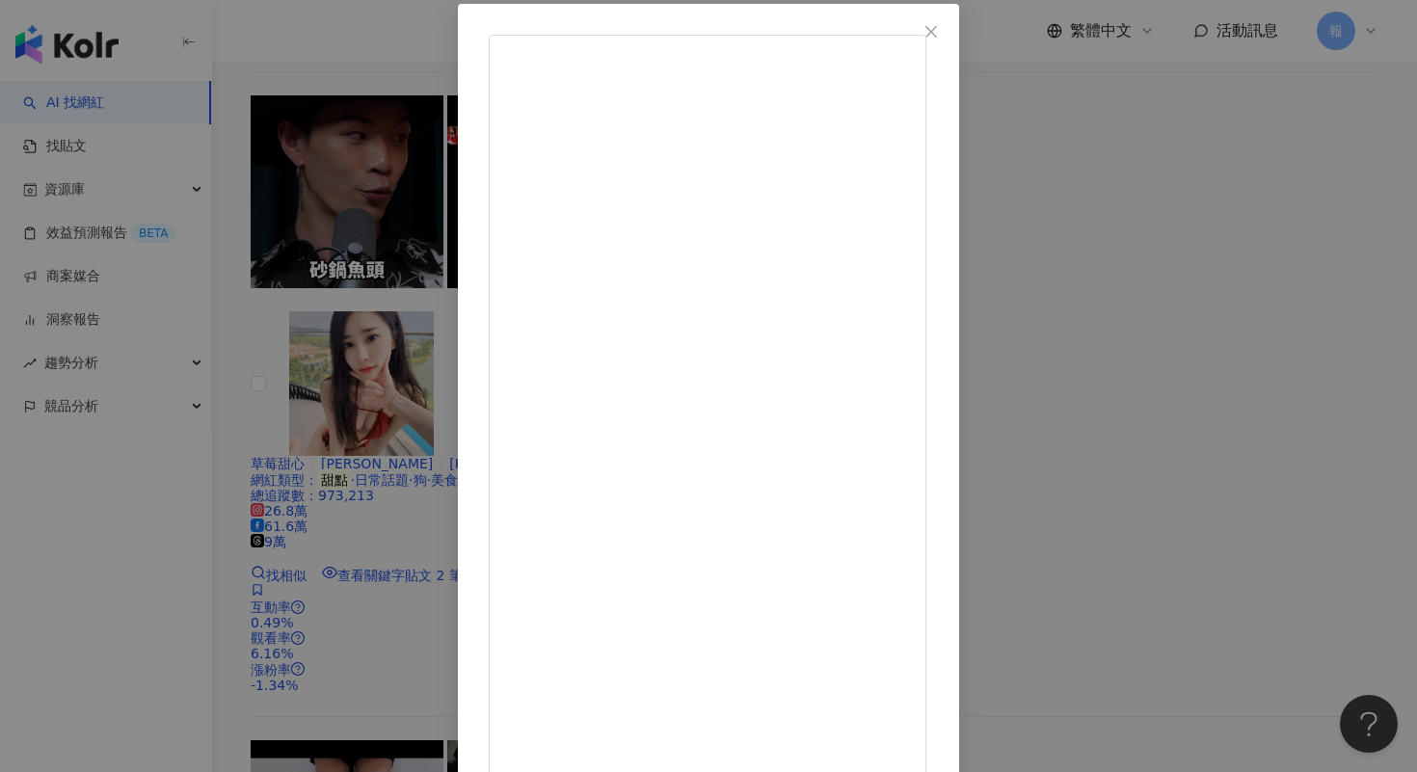
click at [1185, 355] on div "羅衣衣 [DATE] 罪惡版的芋泥球吃法，你一定要試試！ 真的超級好吃欸，我個人非常非常喜歡💜 忍不住想大喊＼芋泥萬歲／ [PERSON_NAME]泥球 #吃…" at bounding box center [708, 386] width 1417 height 772
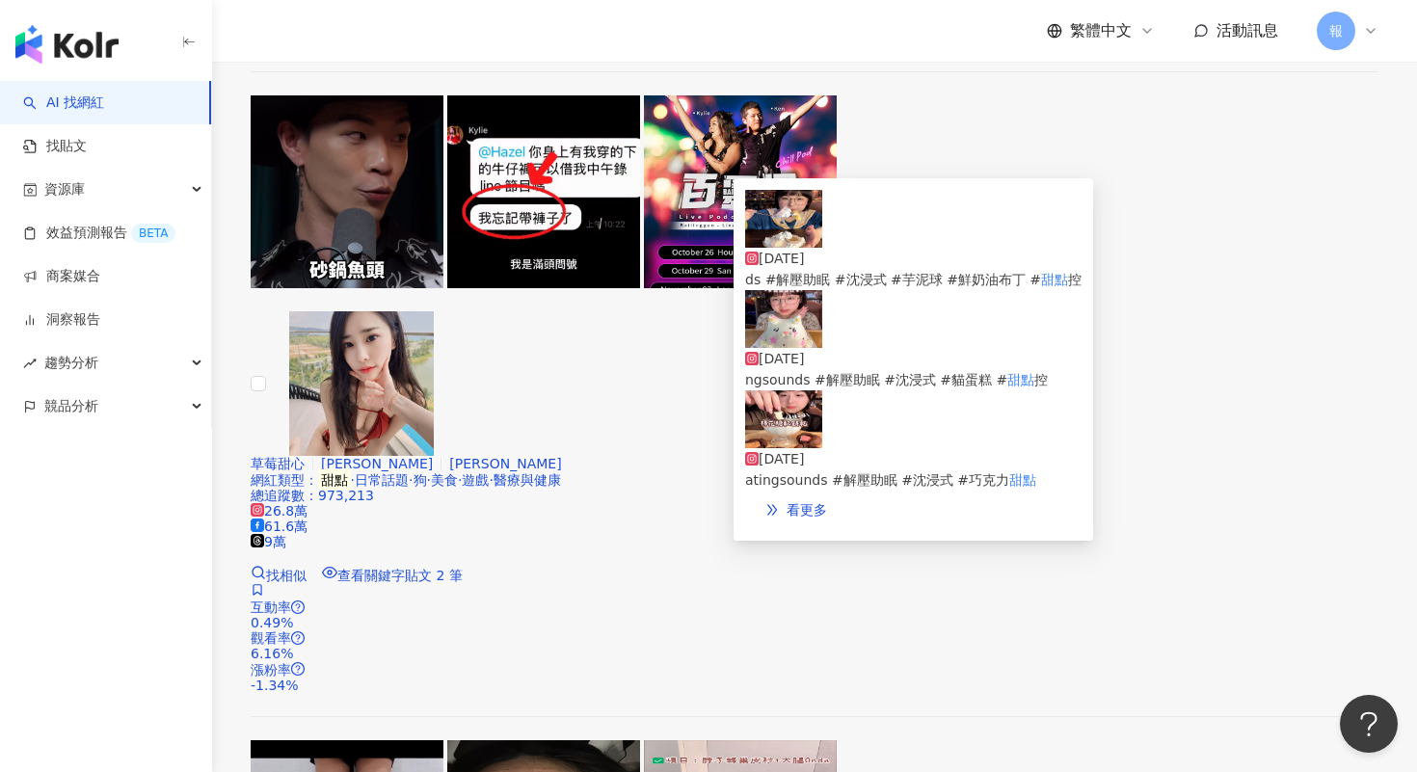
click at [808, 411] on img at bounding box center [783, 419] width 77 height 58
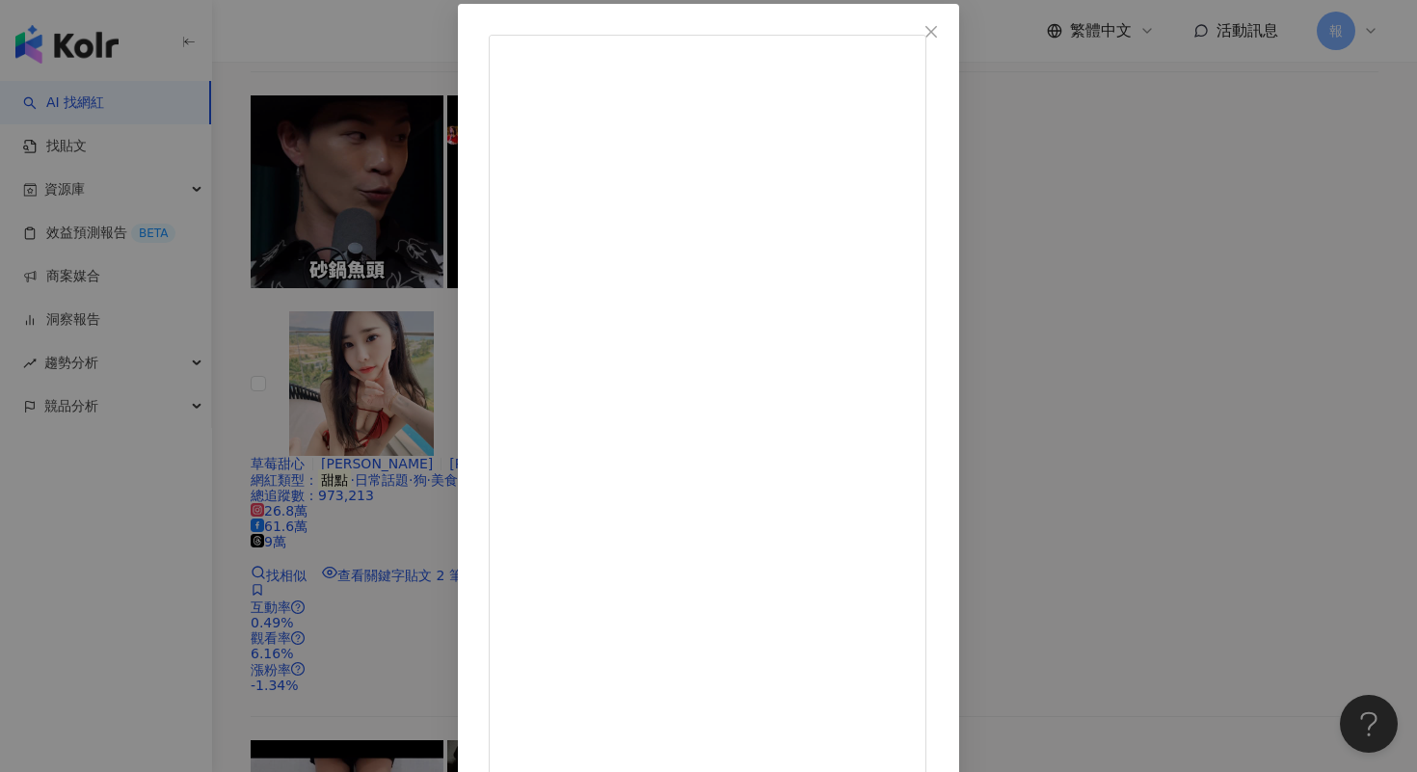
click at [1236, 460] on div "羅衣衣 [DATE] #軟餅乾 居然還可以這樣搭配！ 好多種口味可以選擇，我最喜歡的是MM口味 泡一泡牛奶變得更加香濃 餅乾一樣是由 @zero.0612 製…" at bounding box center [708, 386] width 1417 height 772
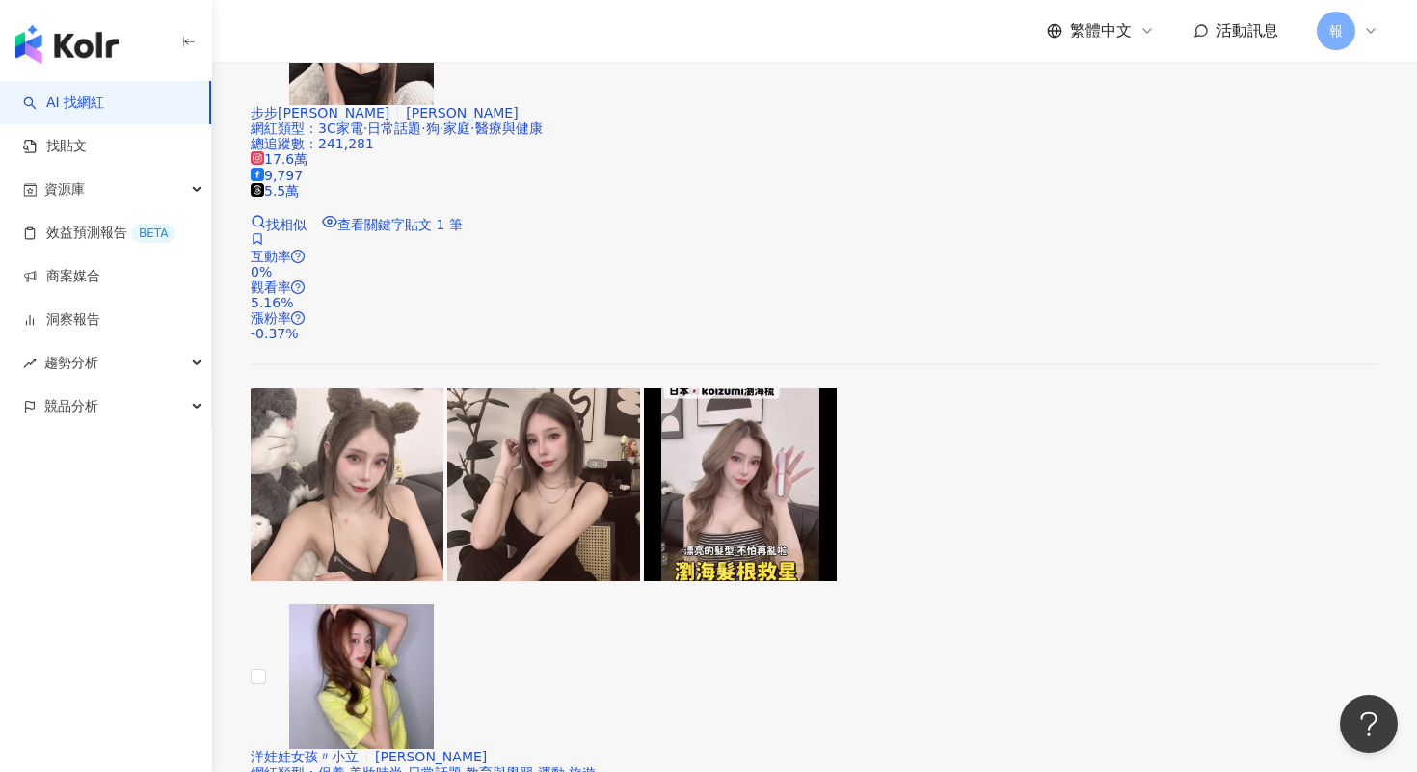
scroll to position [4065, 0]
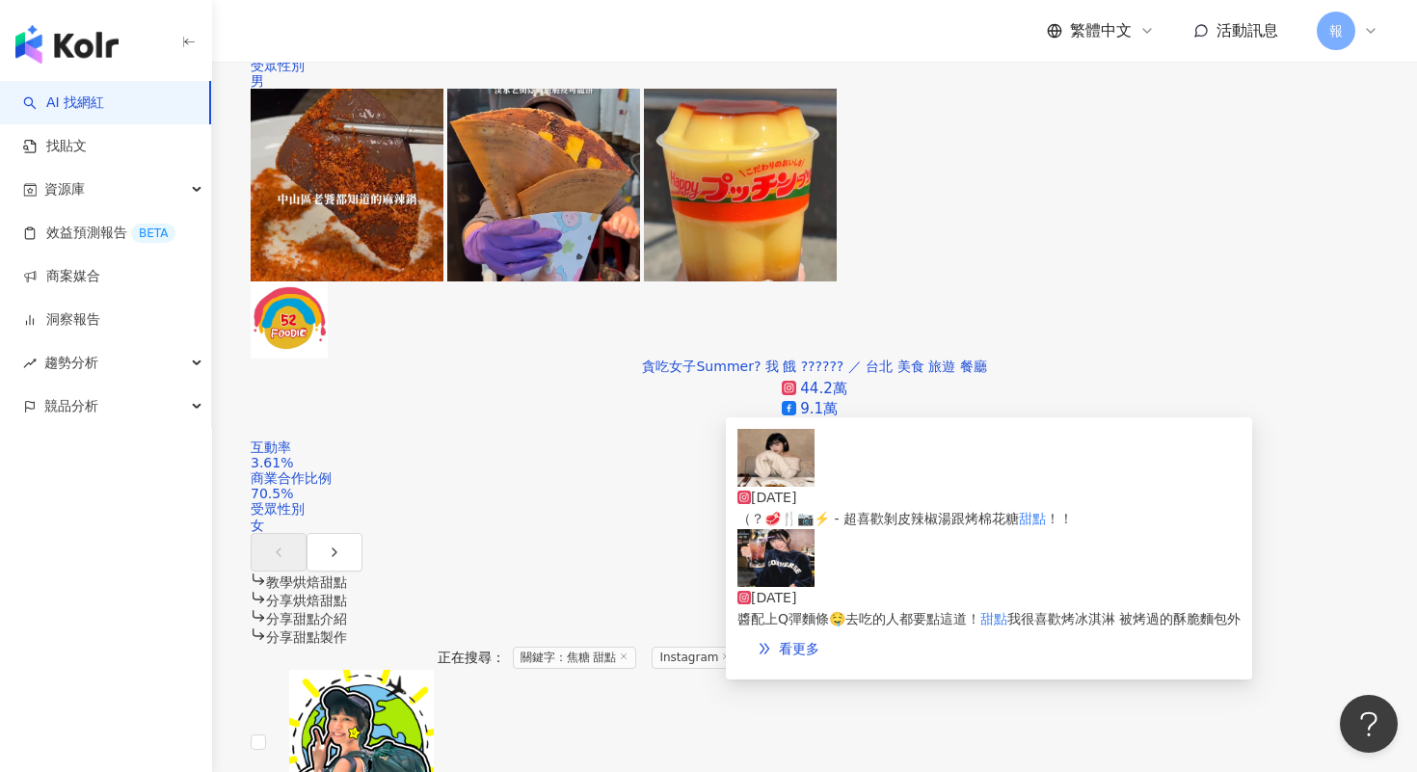
scroll to position [1267, 0]
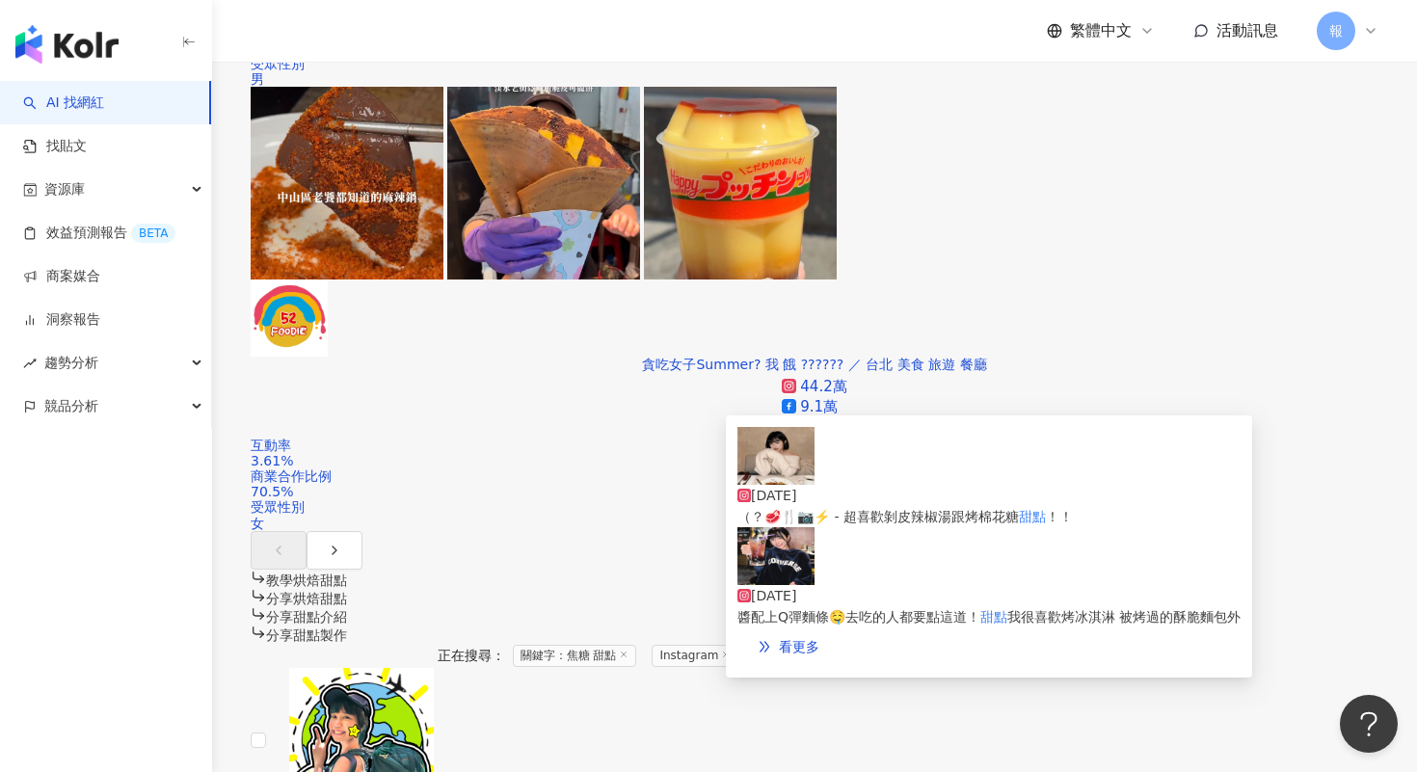
click at [783, 560] on img at bounding box center [775, 556] width 77 height 58
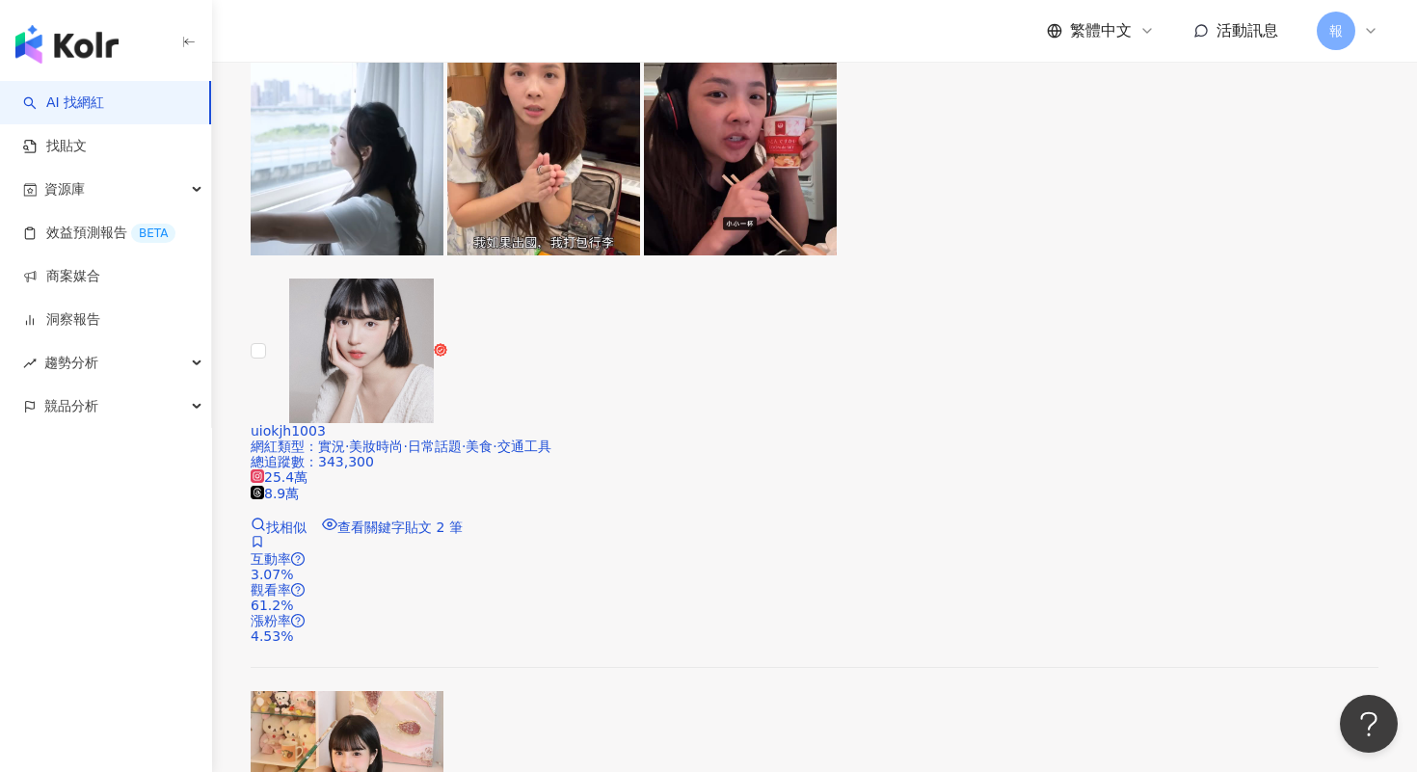
scroll to position [3941, 0]
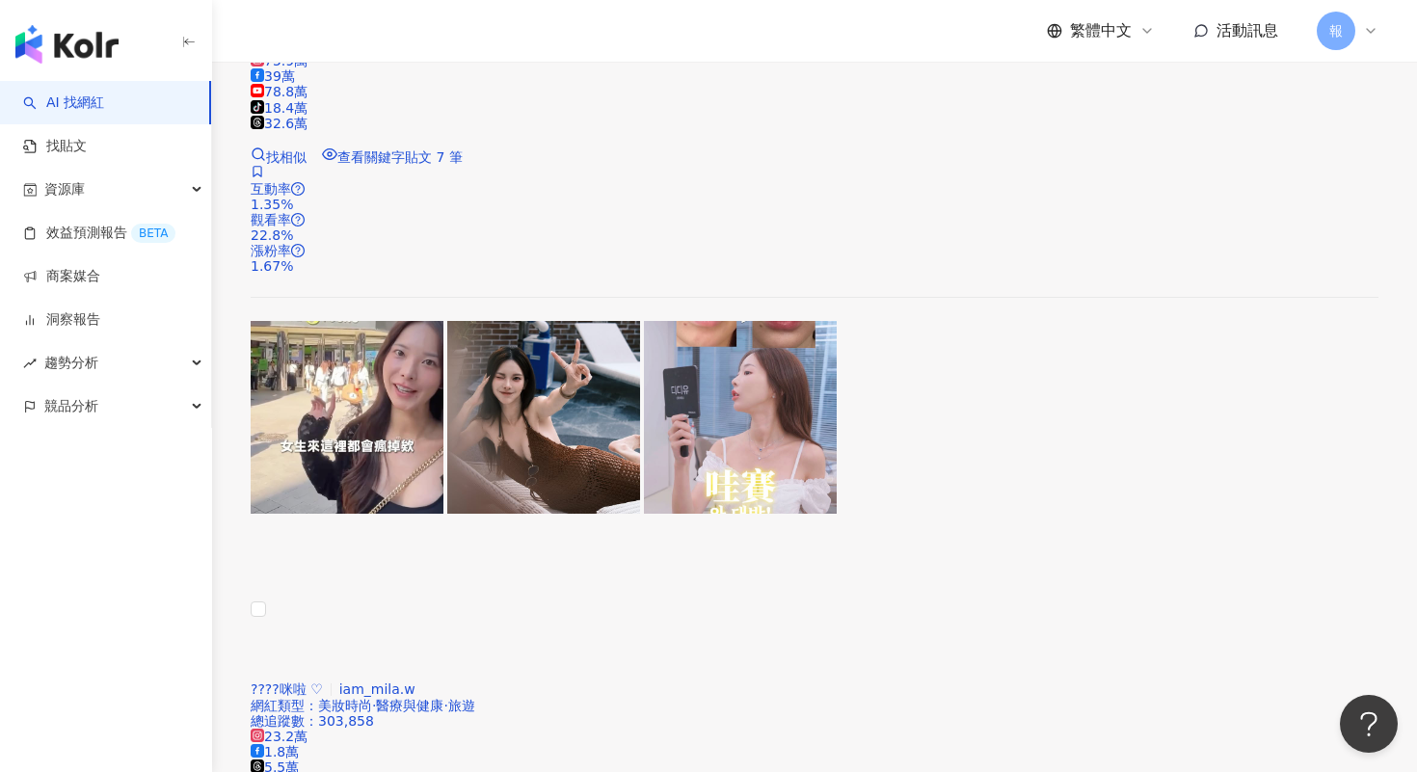
scroll to position [4065, 0]
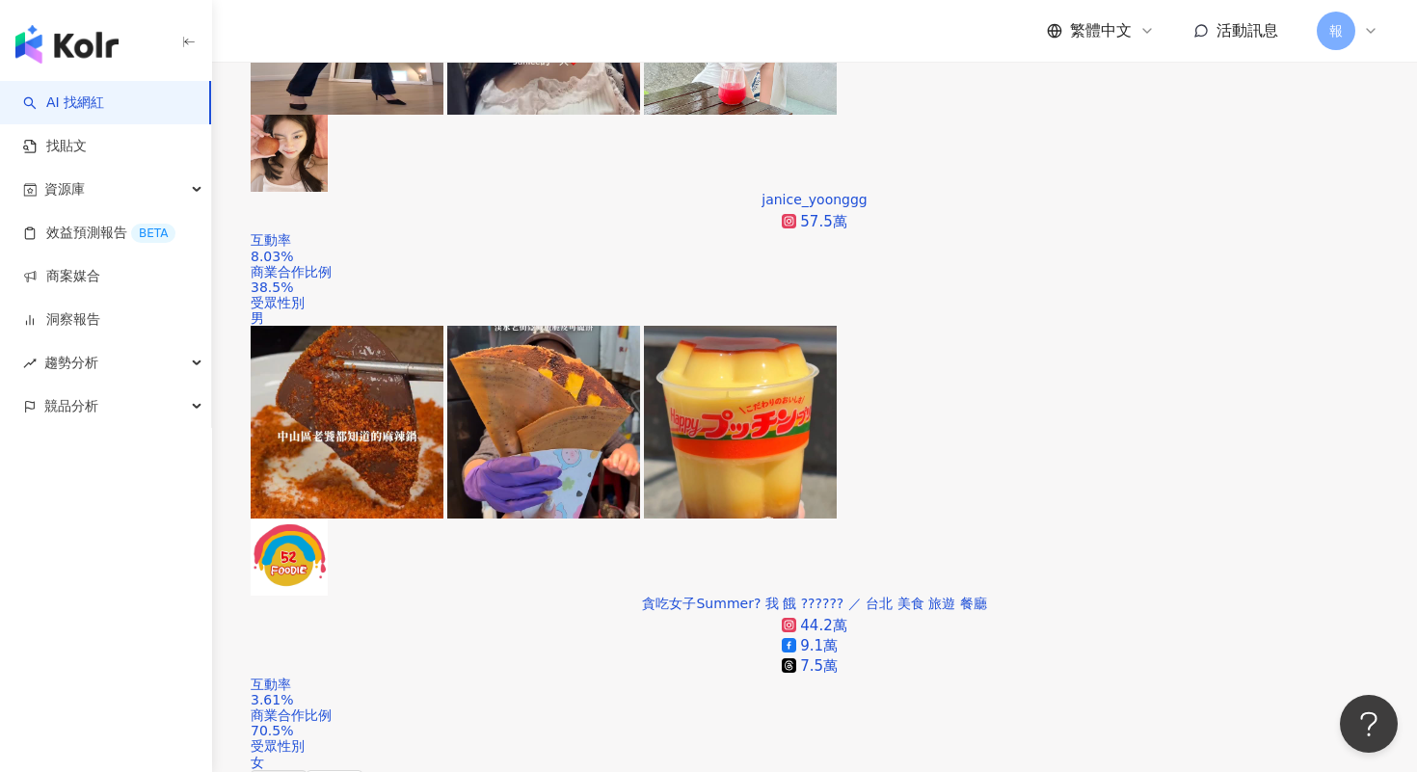
scroll to position [992, 0]
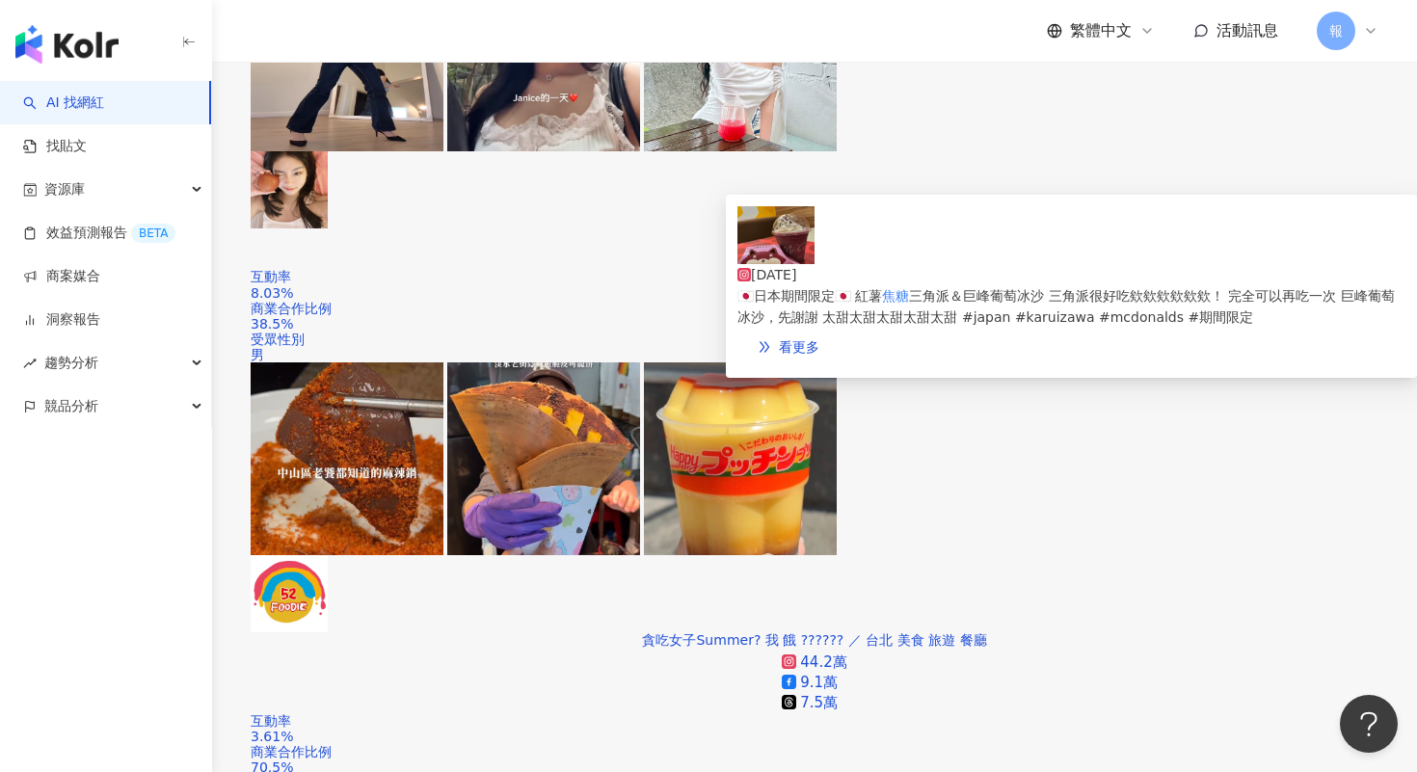
click at [783, 246] on img at bounding box center [775, 235] width 77 height 58
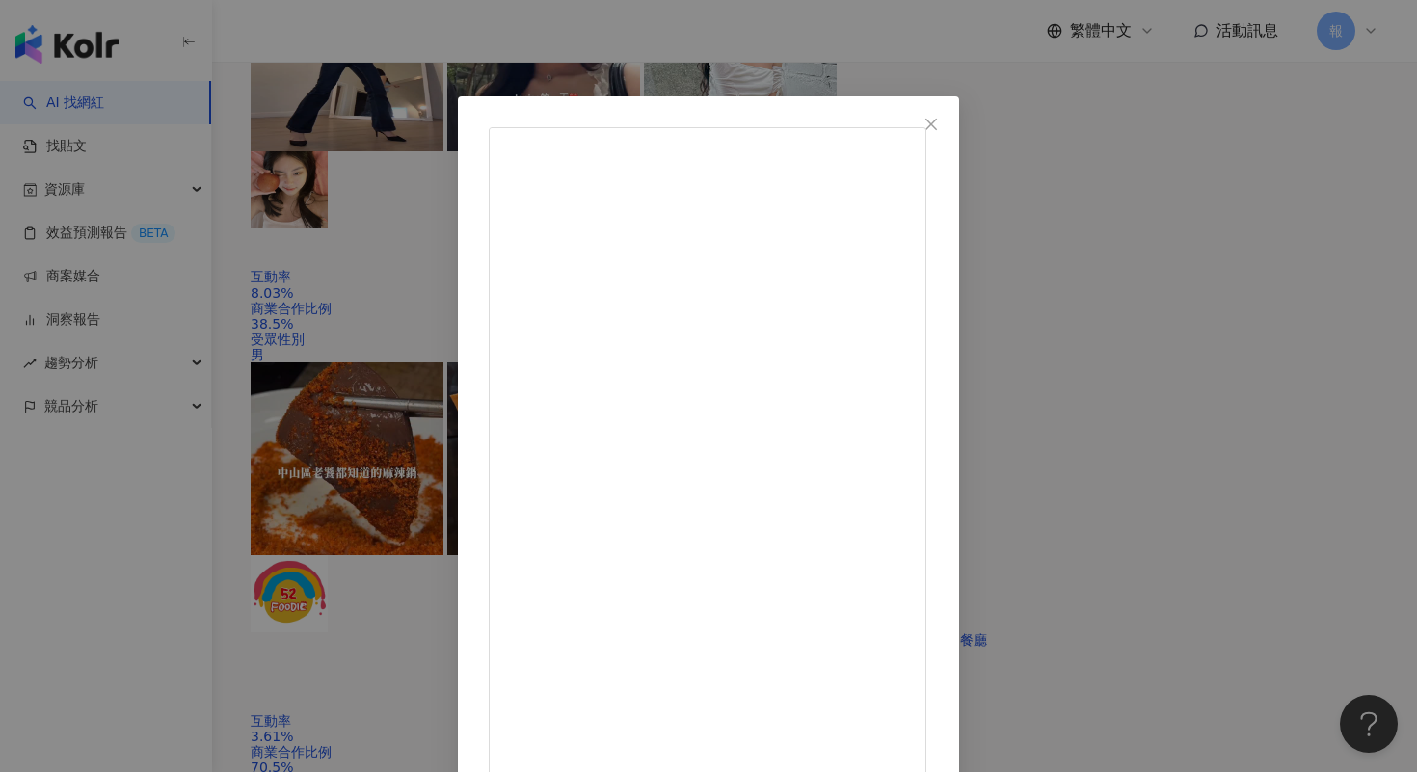
scroll to position [93, 0]
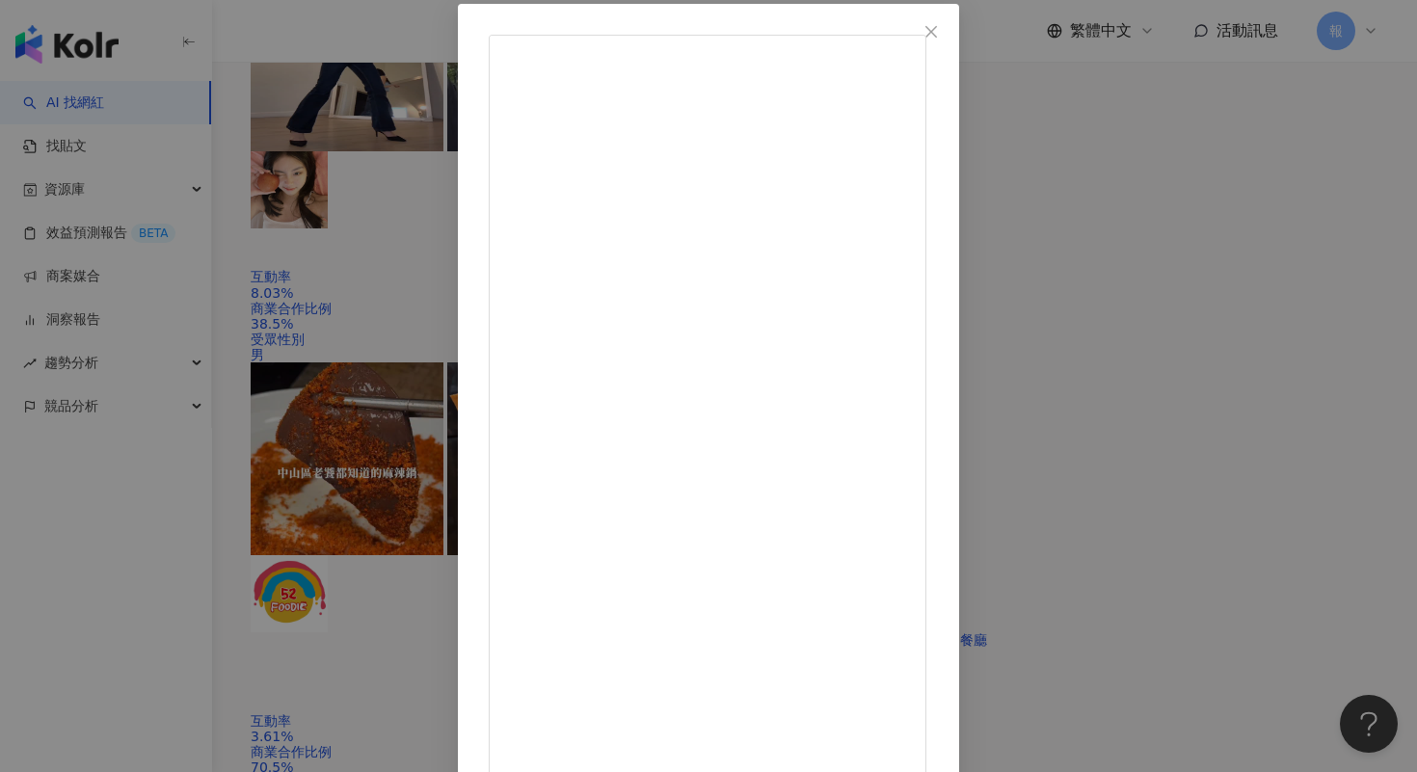
click at [1214, 268] on div "[PERSON_NAME] [DATE] 🇯🇵日本期間限定🇯🇵 紅薯焦糖三角派＆巨峰葡萄冰沙 三角派很好吃欸欸欸欸欸欸！ 完全可以再吃一次 巨峰葡萄冰沙，先謝…" at bounding box center [708, 386] width 1417 height 772
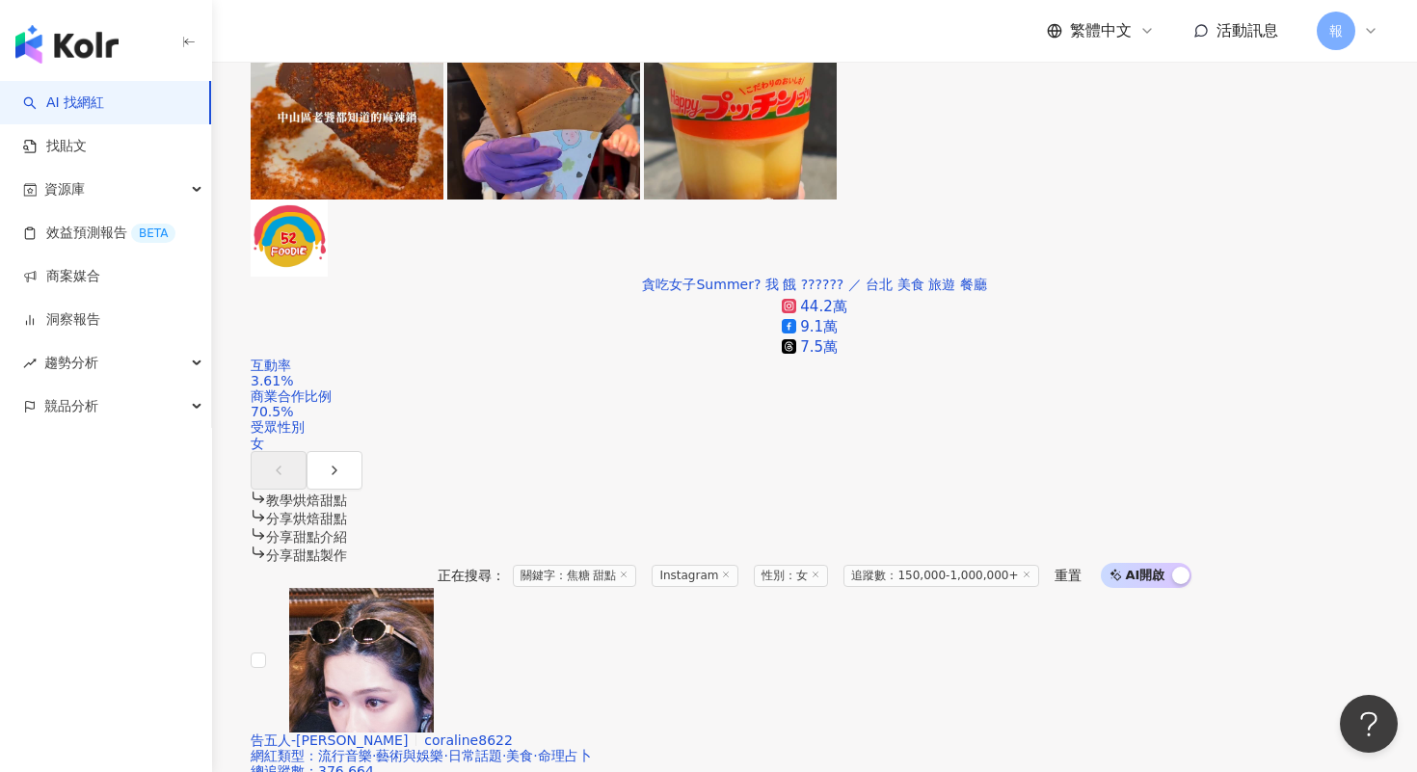
scroll to position [1720, 0]
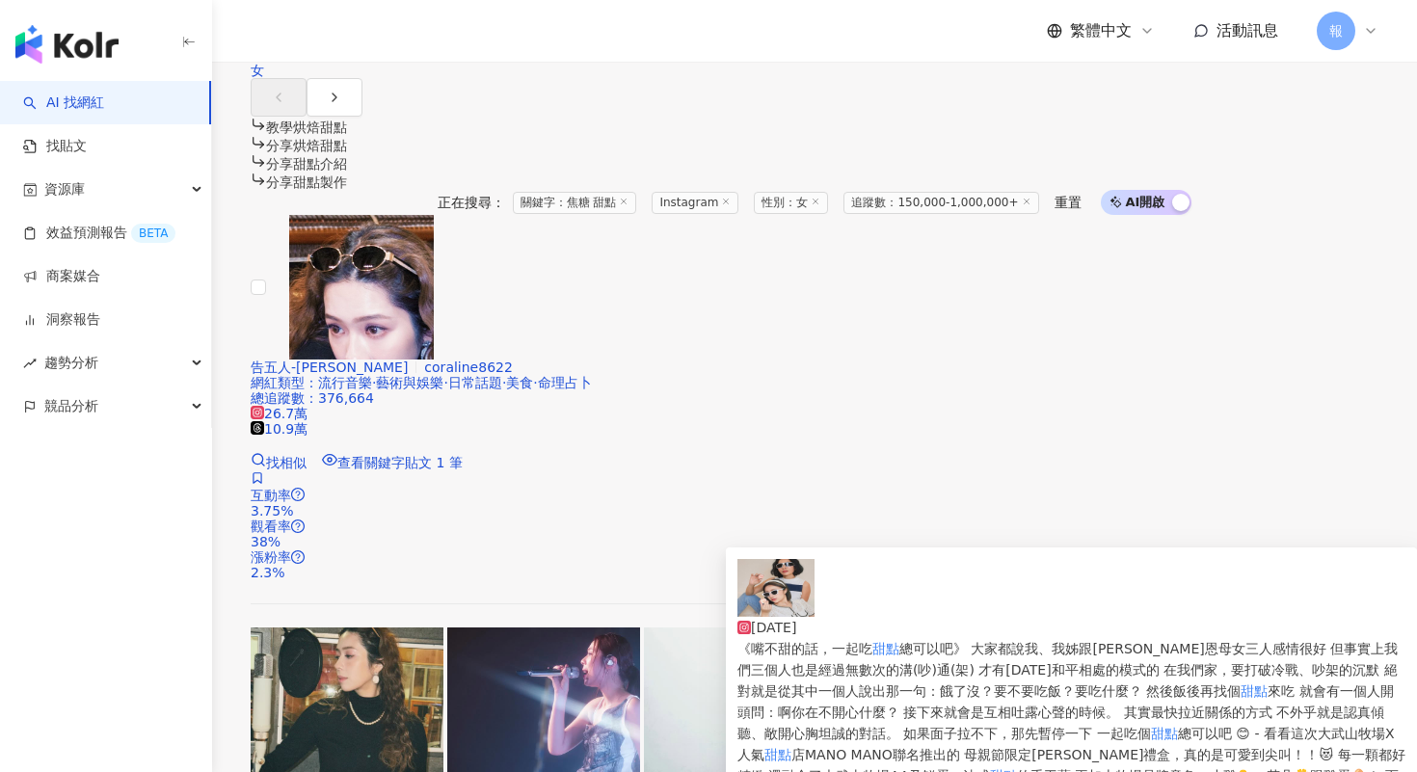
click at [771, 603] on img at bounding box center [775, 588] width 77 height 58
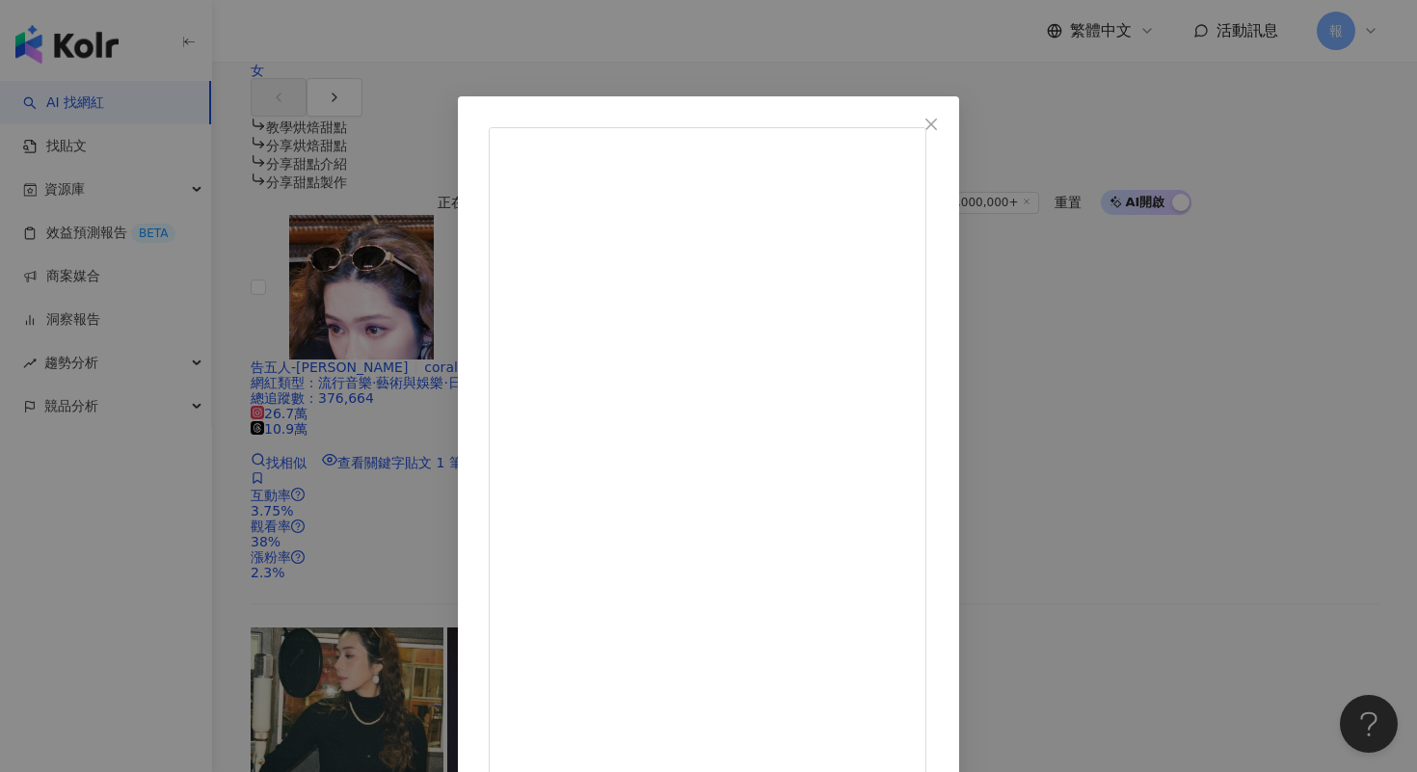
scroll to position [93, 0]
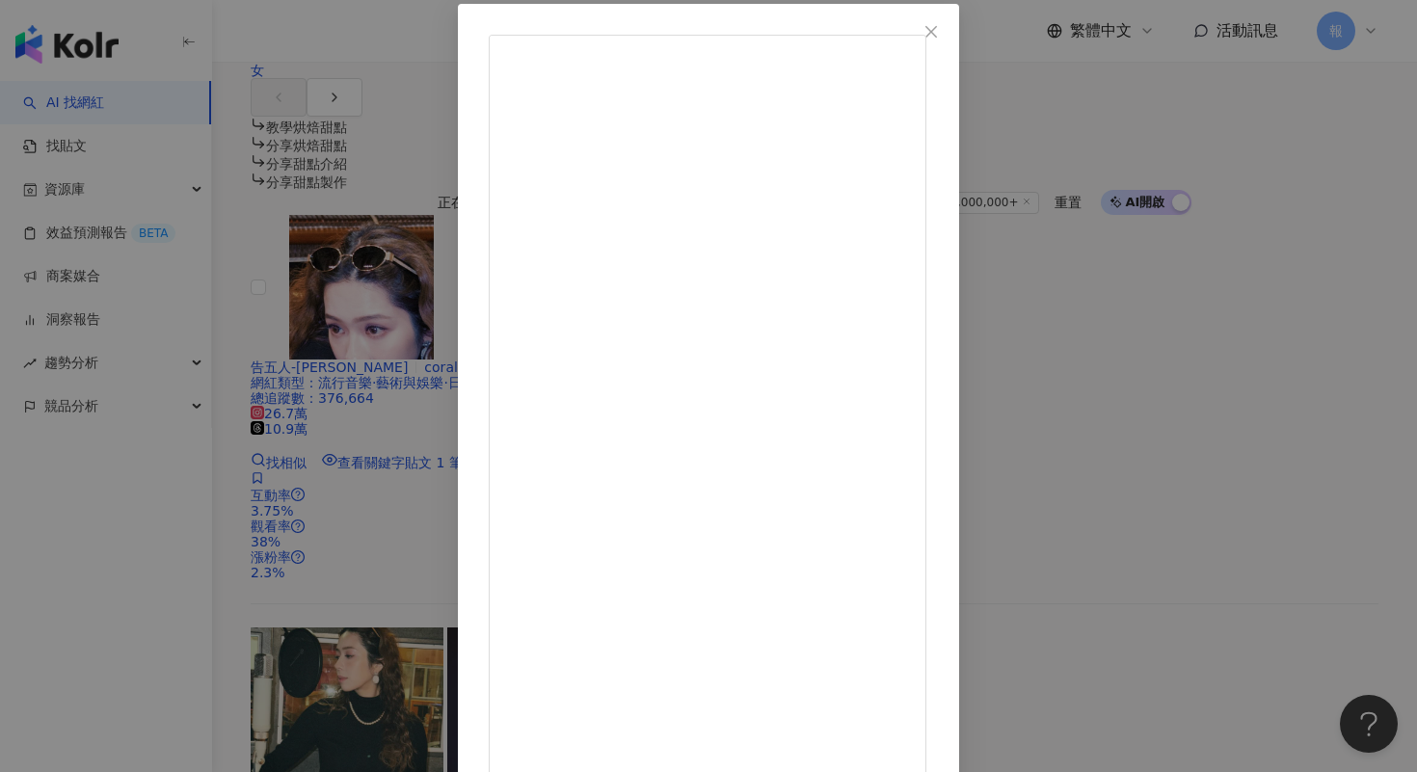
click at [1183, 199] on div "[PERSON_NAME] [DATE] 585 44 查看原始貼文" at bounding box center [708, 386] width 1417 height 772
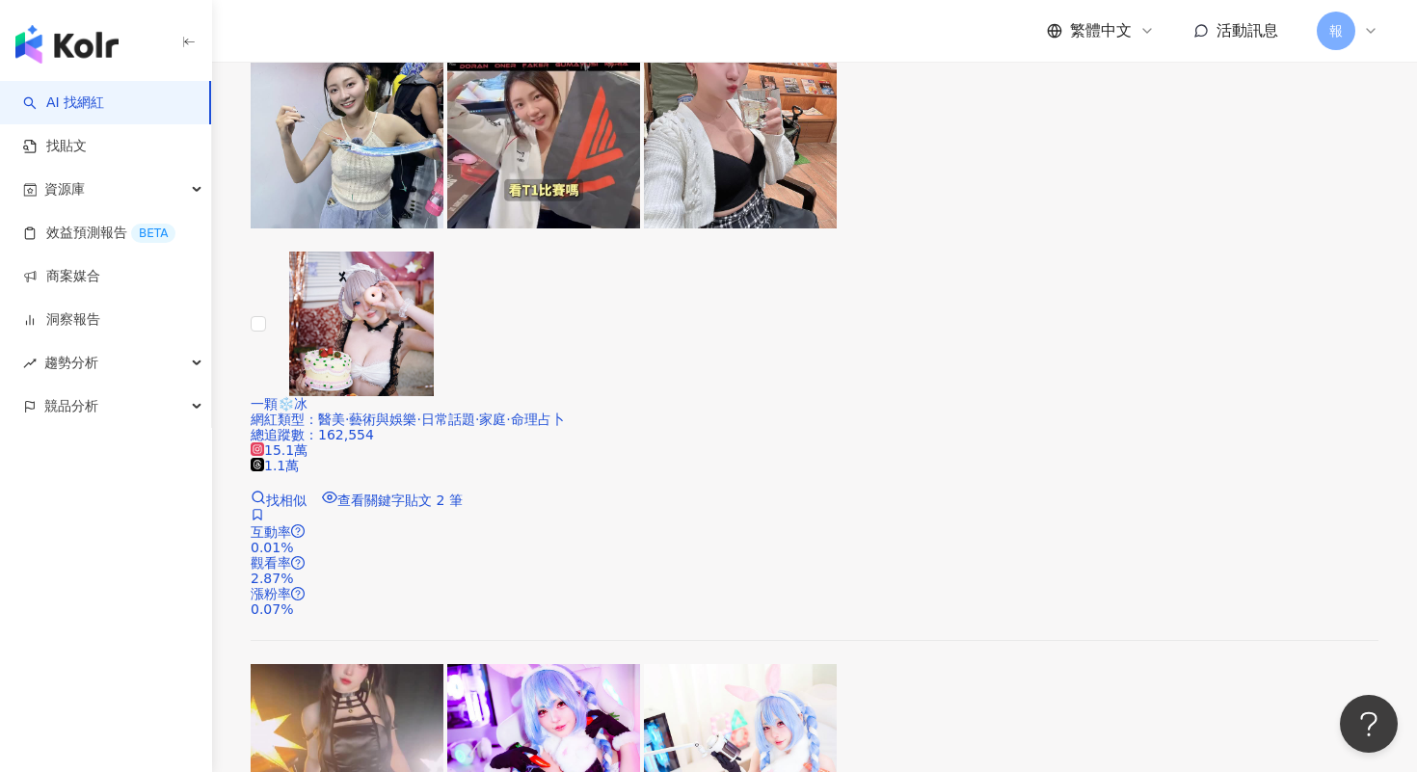
scroll to position [4065, 0]
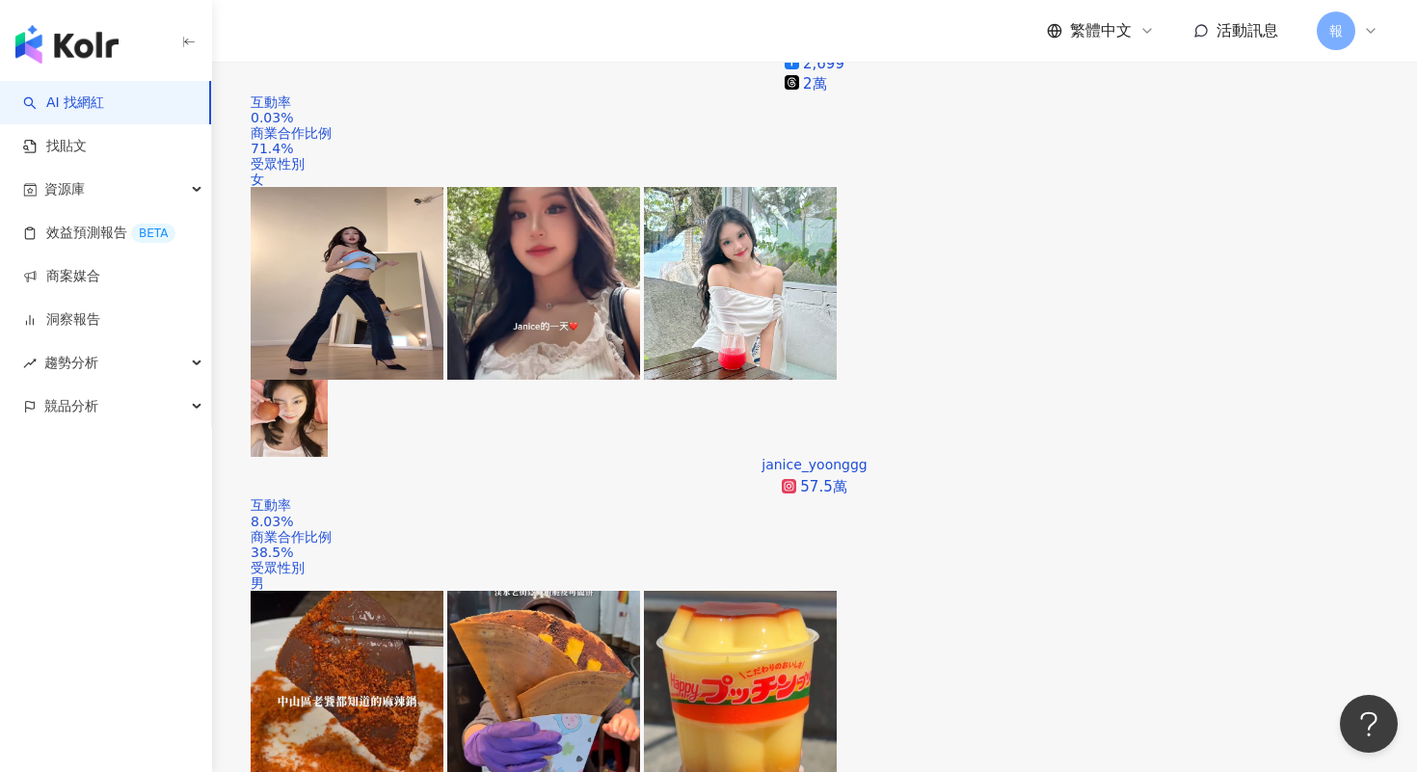
scroll to position [896, 0]
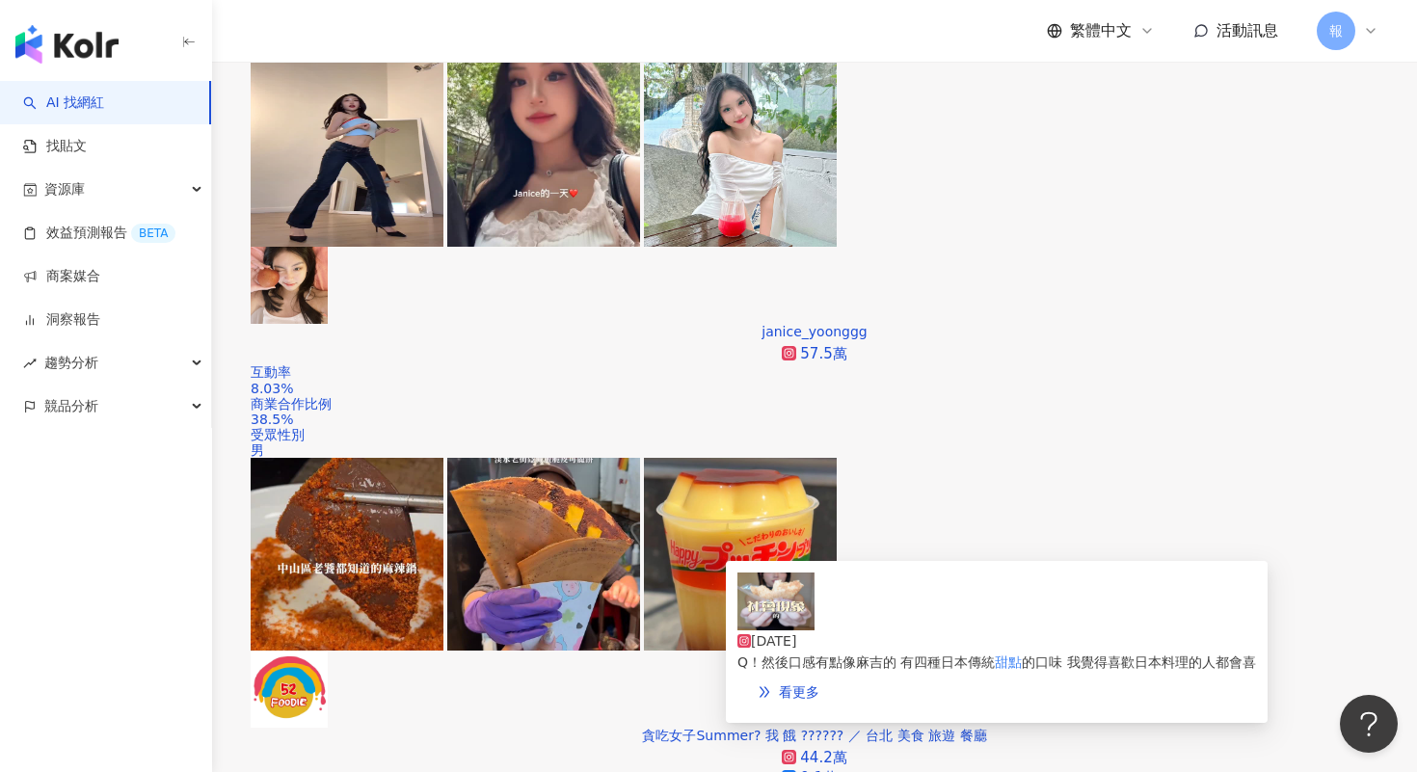
click at [761, 616] on img at bounding box center [775, 601] width 77 height 58
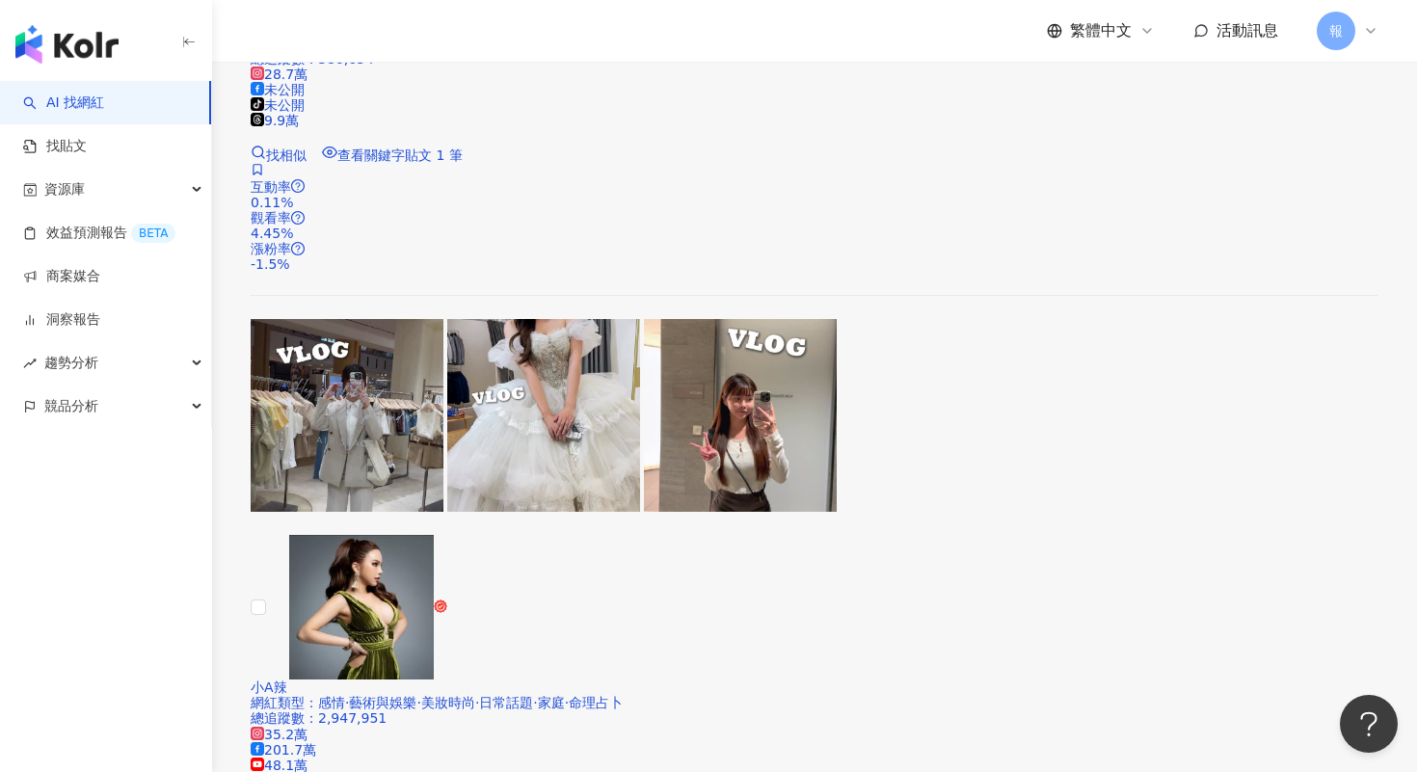
scroll to position [4065, 0]
